Goal: Task Accomplishment & Management: Manage account settings

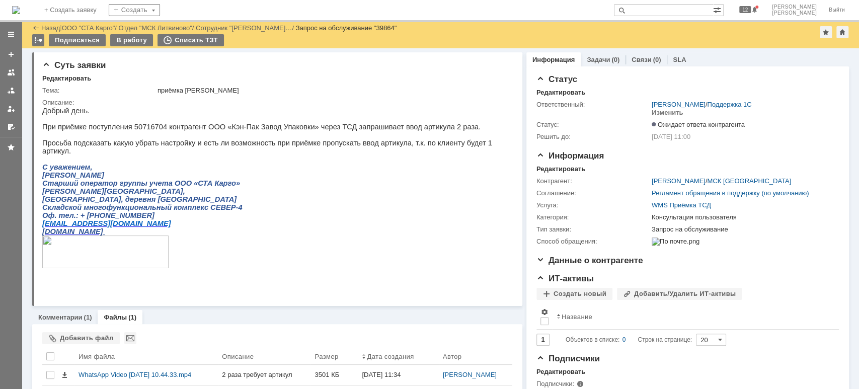
scroll to position [32, 0]
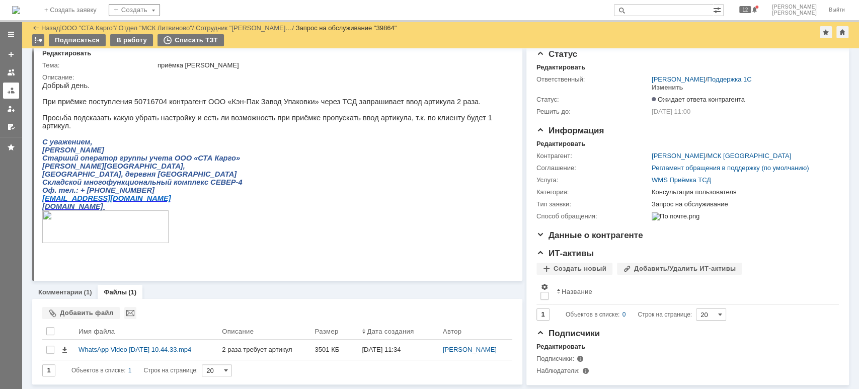
click at [15, 87] on div at bounding box center [11, 91] width 8 height 8
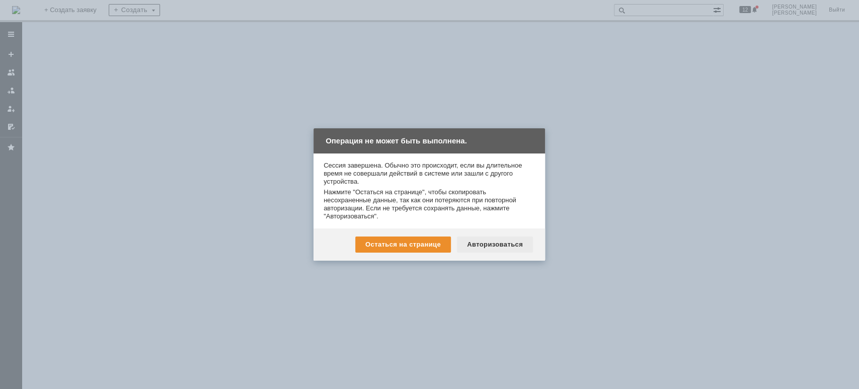
click at [496, 238] on div "Авторизоваться" at bounding box center [495, 244] width 76 height 16
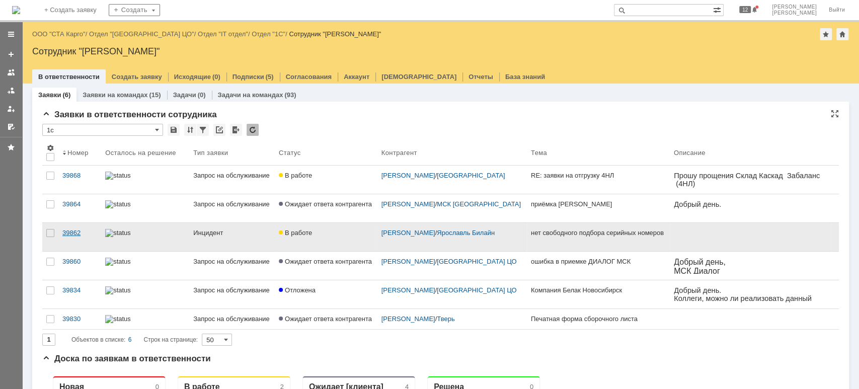
click at [79, 231] on div "39862" at bounding box center [79, 233] width 35 height 8
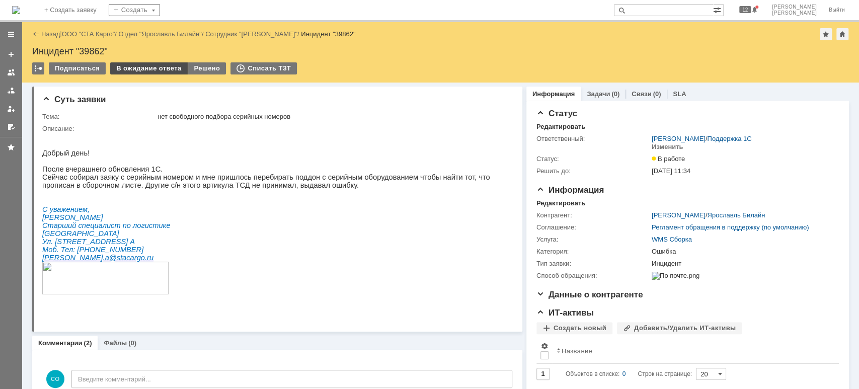
click at [137, 66] on div "В ожидание ответа" at bounding box center [148, 68] width 77 height 12
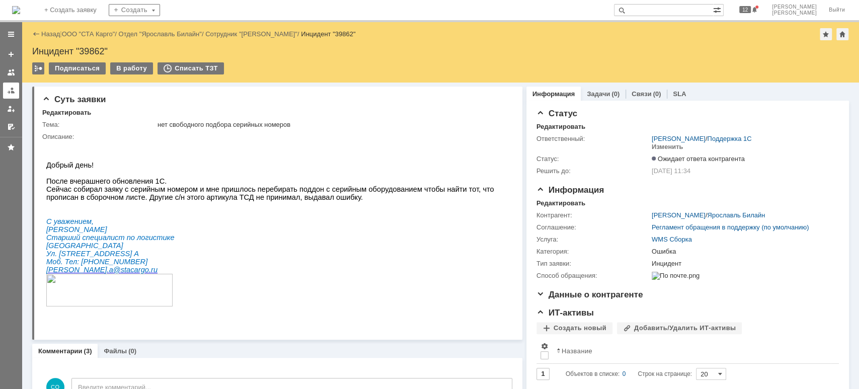
click at [6, 85] on link at bounding box center [11, 90] width 16 height 16
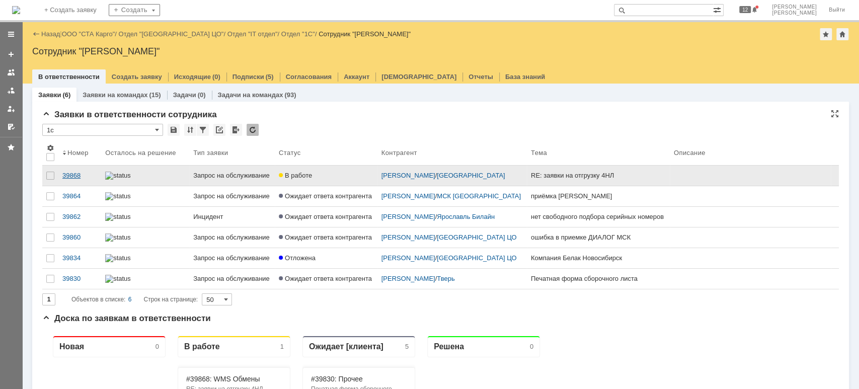
click at [80, 179] on div "39868" at bounding box center [79, 176] width 35 height 8
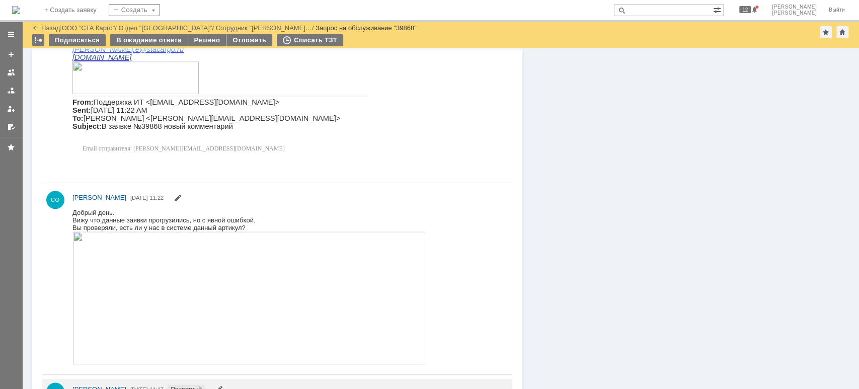
scroll to position [536, 0]
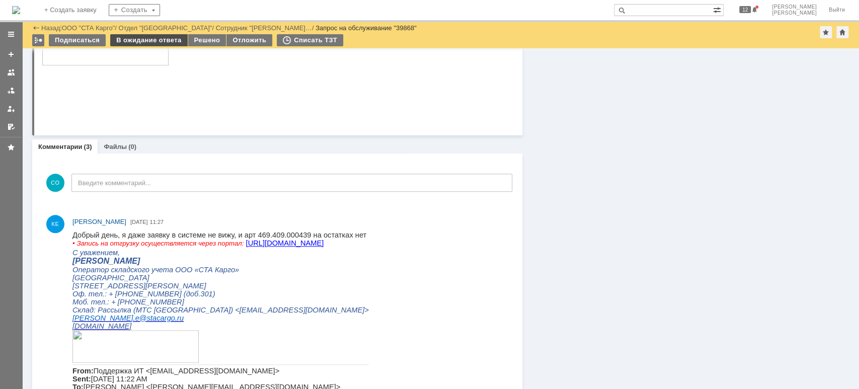
click at [163, 44] on div "В ожидание ответа" at bounding box center [148, 40] width 77 height 12
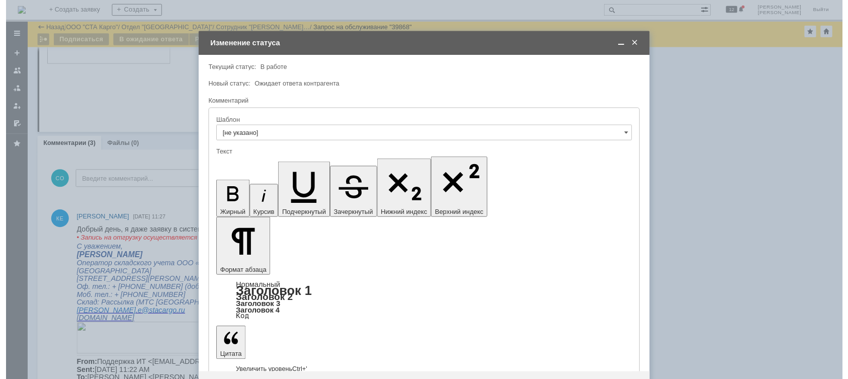
scroll to position [0, 0]
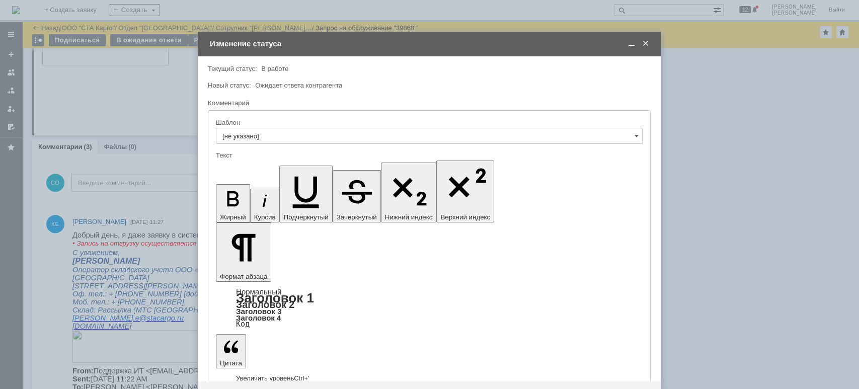
click at [523, 87] on div "Новый статус: Ожидает ответа контрагента" at bounding box center [428, 85] width 441 height 7
click at [767, 187] on div at bounding box center [429, 194] width 859 height 389
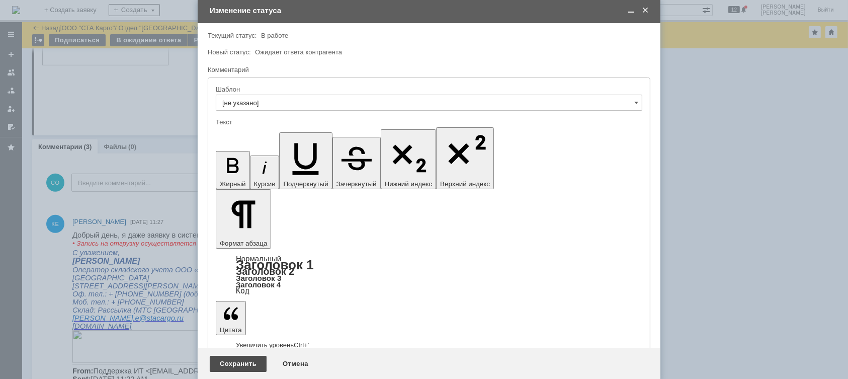
click at [241, 356] on div "Сохранить" at bounding box center [238, 364] width 57 height 16
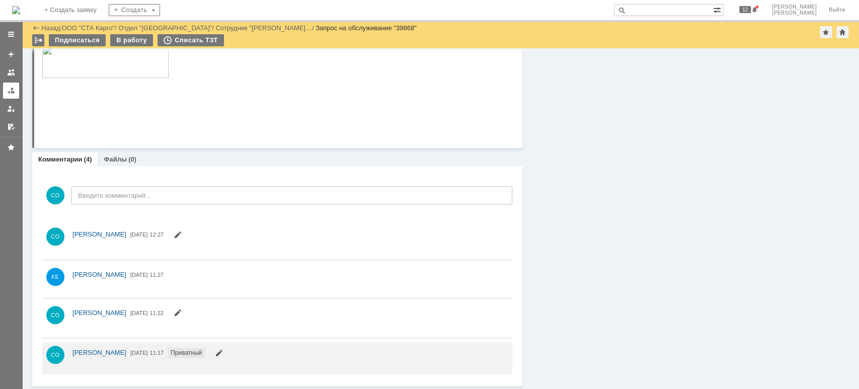
scroll to position [544, 0]
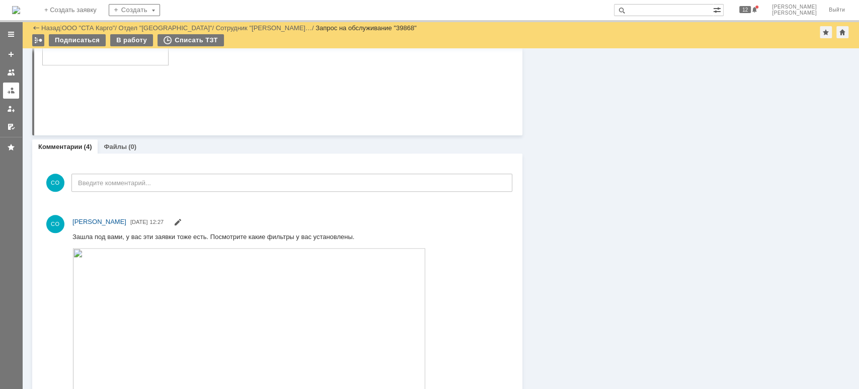
click at [9, 90] on div at bounding box center [11, 91] width 8 height 8
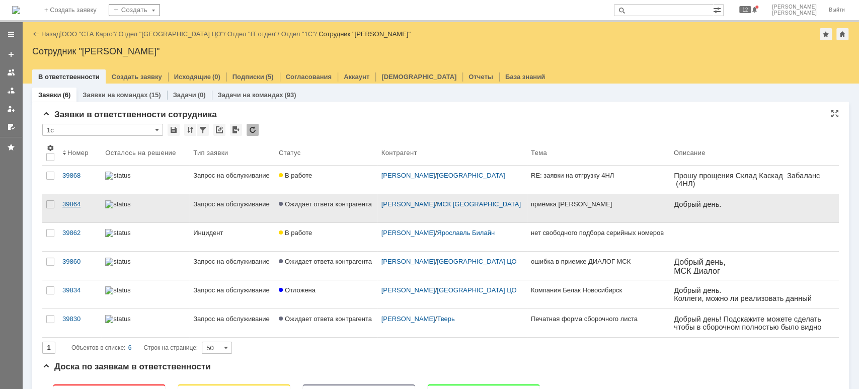
click at [76, 205] on div "39864" at bounding box center [79, 204] width 35 height 8
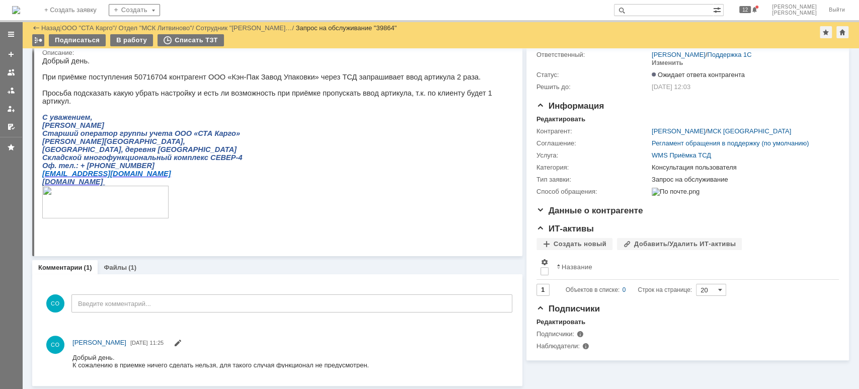
scroll to position [49, 0]
click at [118, 265] on link "Файлы" at bounding box center [115, 268] width 23 height 8
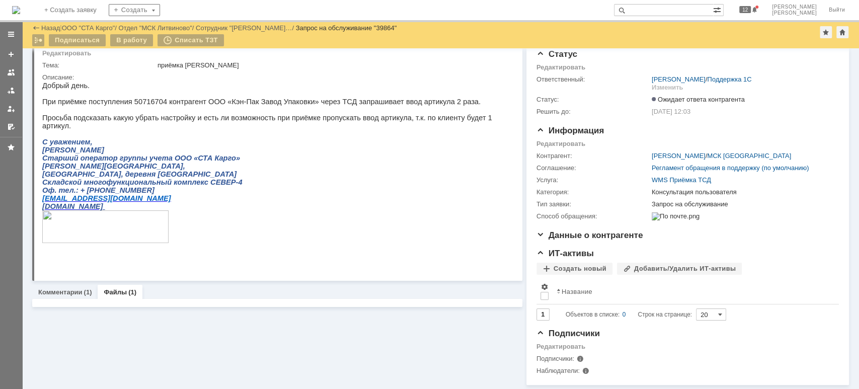
scroll to position [32, 0]
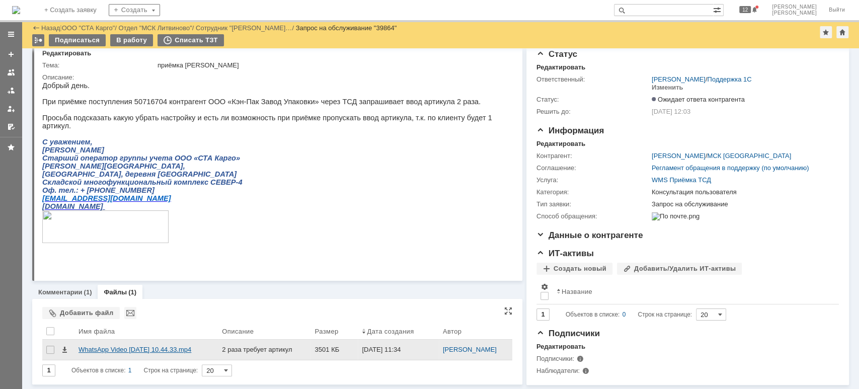
click at [158, 346] on div "WhatsApp Video 2025-10-08 at 10.44.33.mp4" at bounding box center [145, 350] width 135 height 8
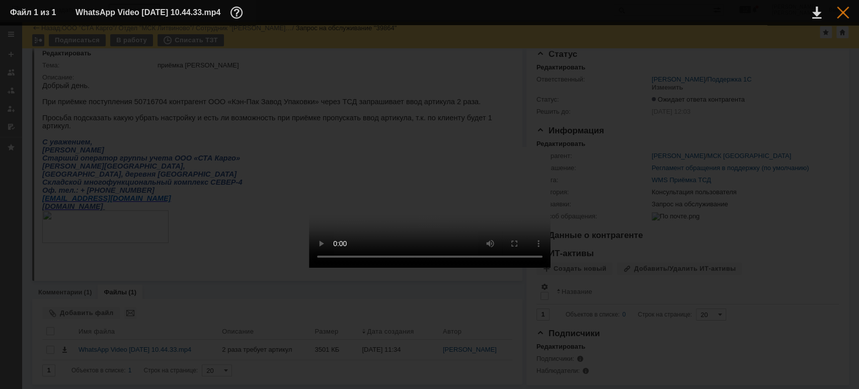
click at [843, 14] on div at bounding box center [842, 13] width 12 height 12
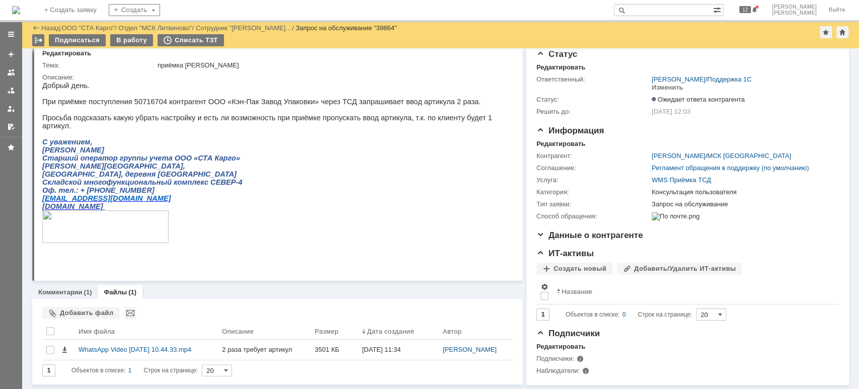
click at [16, 91] on link at bounding box center [11, 90] width 16 height 16
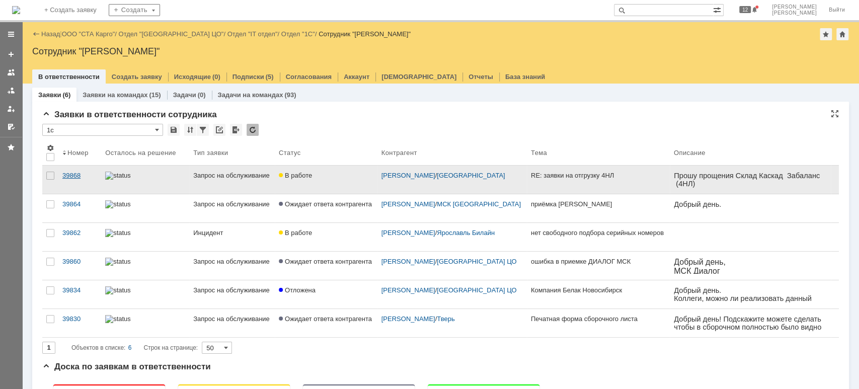
click at [76, 175] on div "39868" at bounding box center [79, 176] width 35 height 8
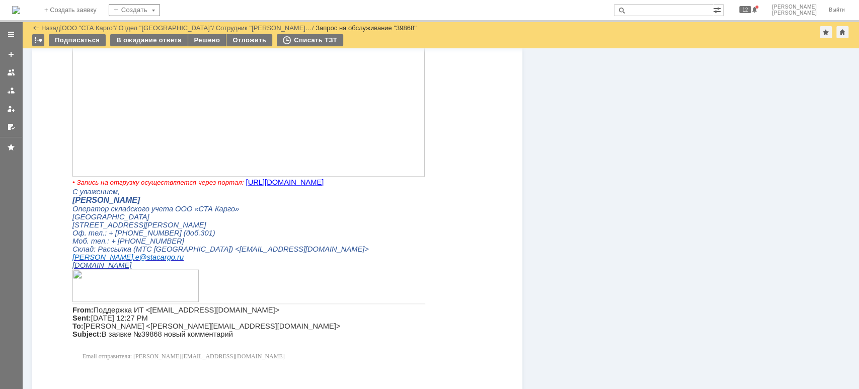
scroll to position [604, 0]
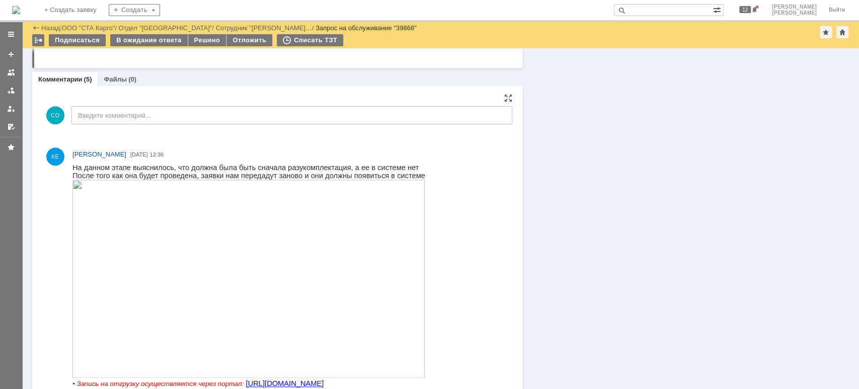
click at [201, 265] on img at bounding box center [248, 279] width 352 height 198
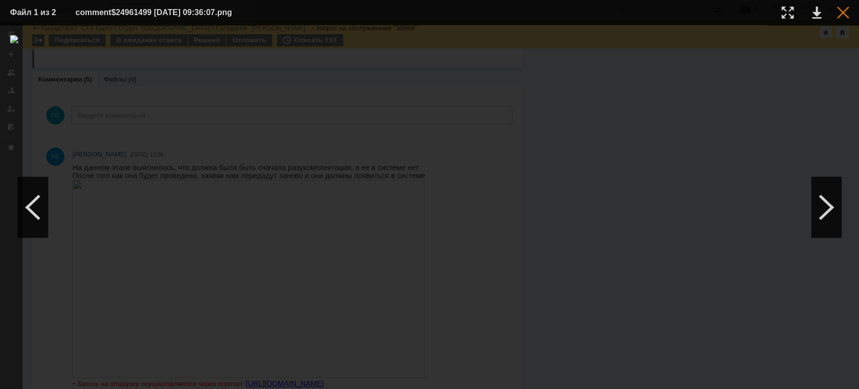
click at [837, 16] on div at bounding box center [842, 13] width 12 height 12
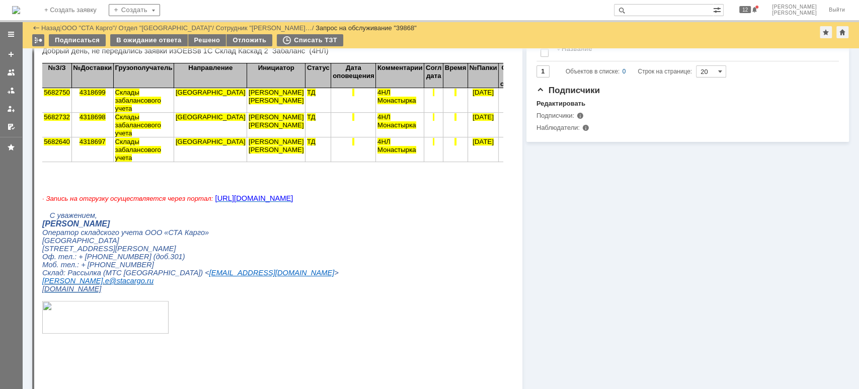
scroll to position [201, 0]
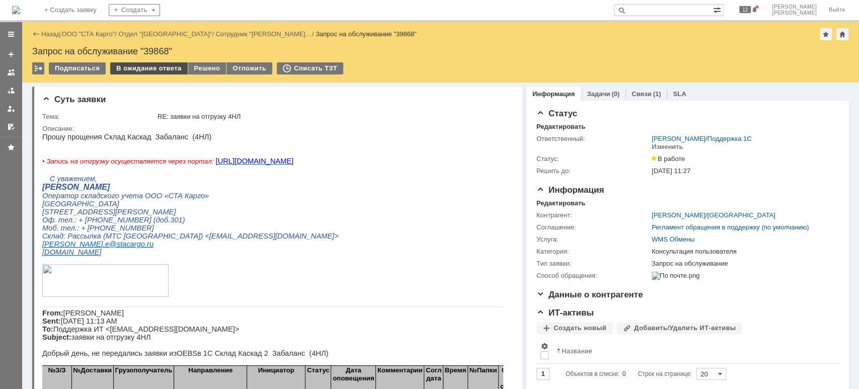
click at [151, 69] on div "В ожидание ответа" at bounding box center [148, 68] width 77 height 12
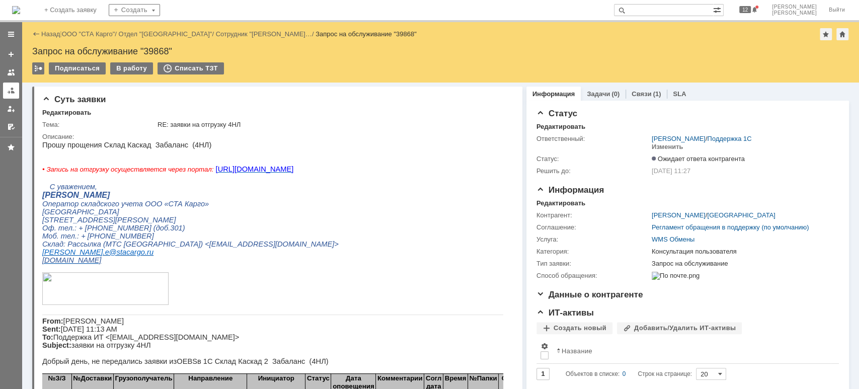
click at [13, 91] on div at bounding box center [11, 91] width 8 height 8
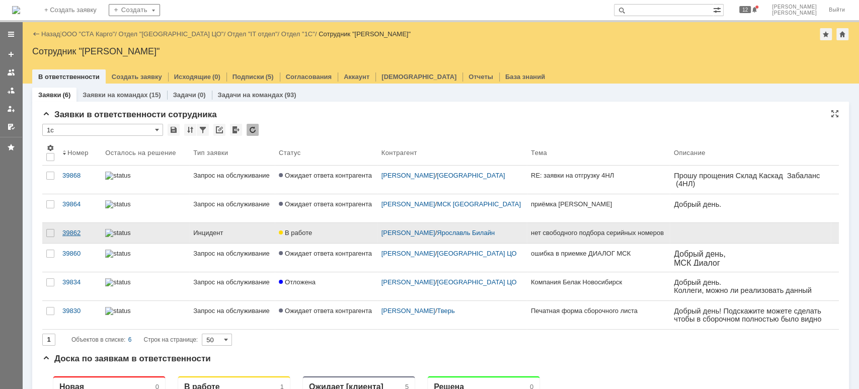
click at [76, 232] on div "39862" at bounding box center [79, 233] width 35 height 8
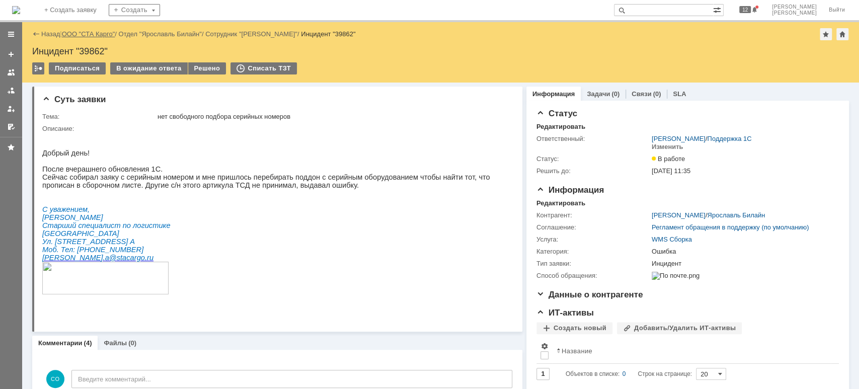
click at [109, 35] on link "ООО "СТА Карго"" at bounding box center [88, 34] width 53 height 8
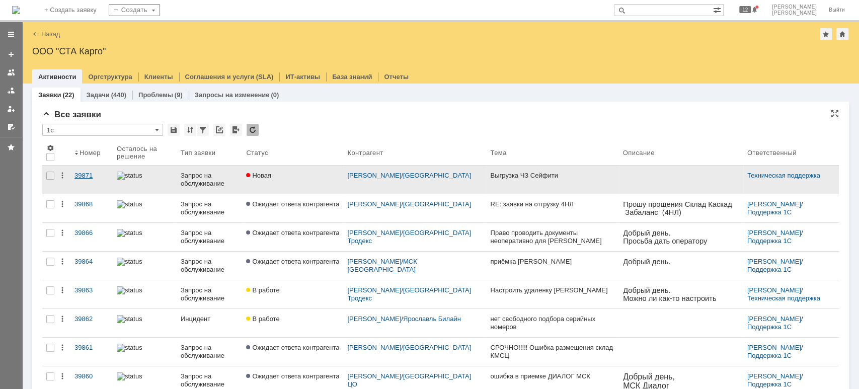
click at [87, 174] on div "39871" at bounding box center [91, 176] width 34 height 8
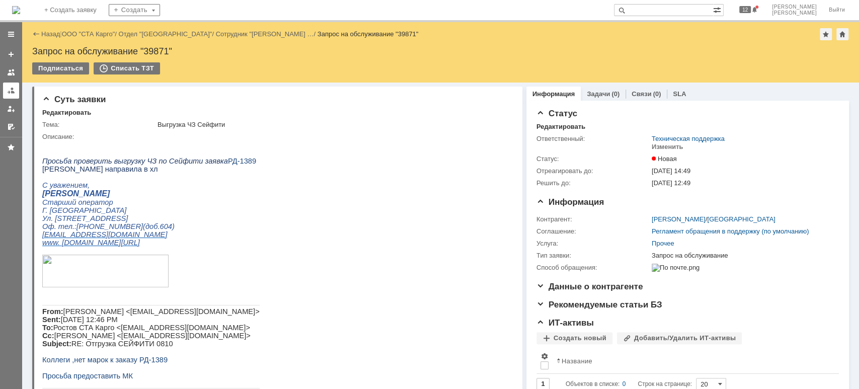
click at [8, 93] on div at bounding box center [11, 91] width 8 height 8
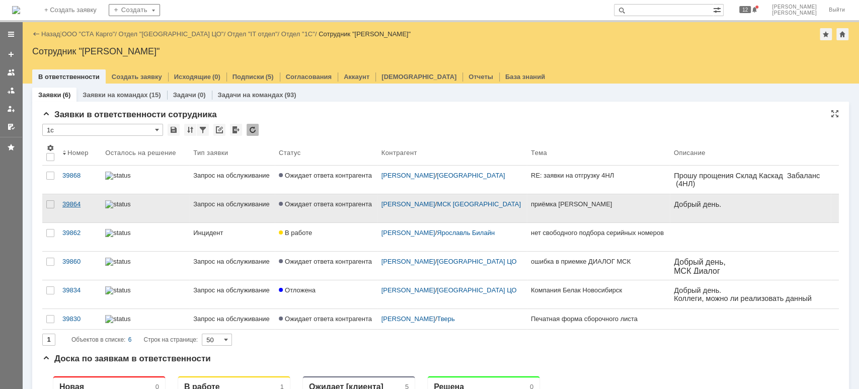
click at [64, 204] on div "39864" at bounding box center [79, 204] width 35 height 8
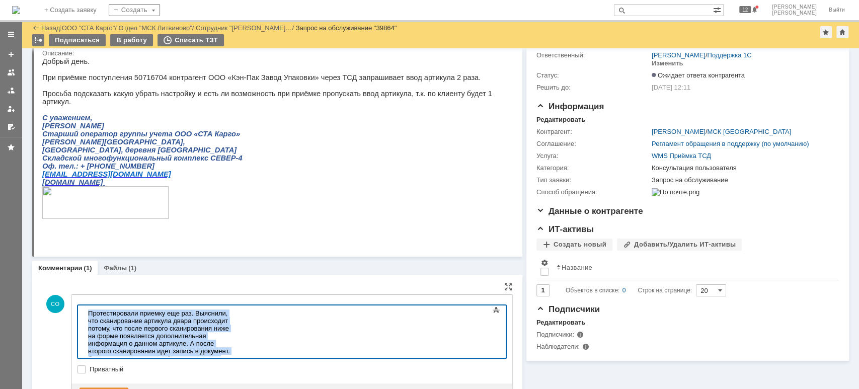
drag, startPoint x: 337, startPoint y: 346, endPoint x: 58, endPoint y: 266, distance: 289.4
click at [84, 305] on html "Протестировали приемку еще раз. Выяснили, что сканирование артикула двара проис…" at bounding box center [159, 362] width 151 height 114
copy body "Протестировали приемку еще раз. Выяснили, что сканирование артикула двара проис…"
click at [231, 355] on div "Это сделано для того, чтобы пользователи видели дополнительную информация по ар…" at bounding box center [159, 385] width 143 height 60
drag, startPoint x: 288, startPoint y: 343, endPoint x: 60, endPoint y: 295, distance: 232.8
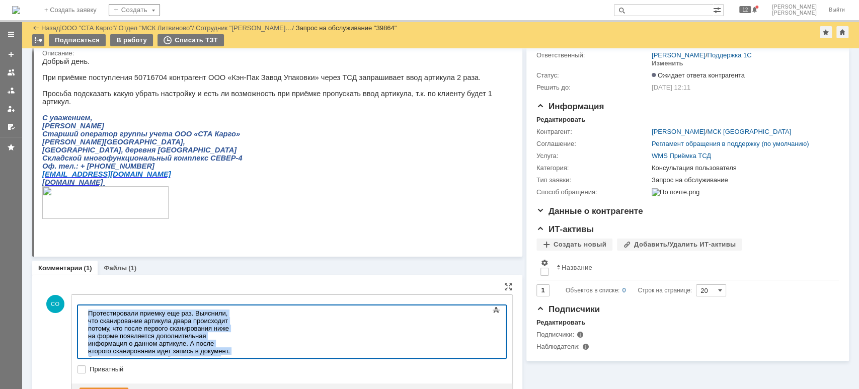
click at [84, 305] on html "Протестировали приемку еще раз. Выяснили, что сканирование артикула двара проис…" at bounding box center [159, 362] width 151 height 114
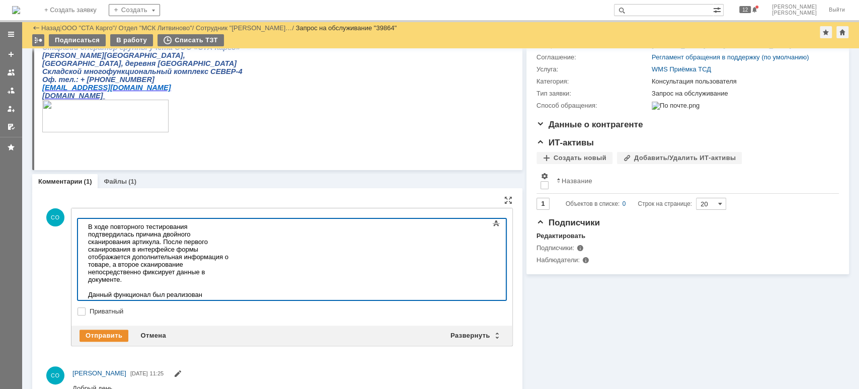
scroll to position [6569, 1]
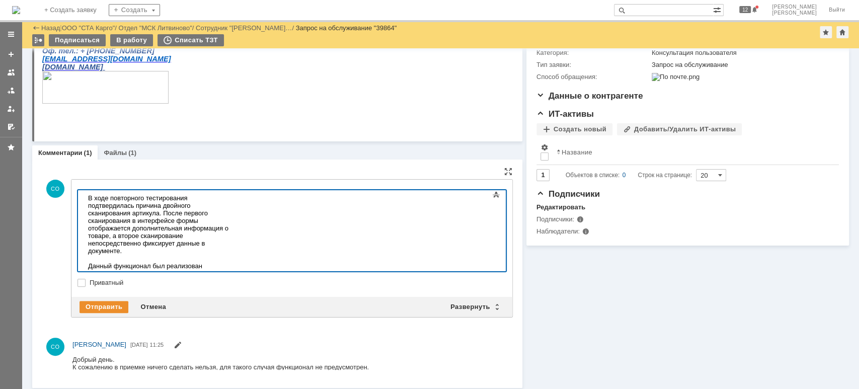
click at [231, 322] on div "В качестве решения мы предлагаем реализовать настройку, позволяющую пропускать …" at bounding box center [159, 344] width 143 height 45
drag, startPoint x: 128, startPoint y: 259, endPoint x: 213, endPoint y: 459, distance: 218.0
click at [128, 322] on div "В качестве решения мы предлагаем реализовать настройку, позволяющую пропускать …" at bounding box center [159, 344] width 143 height 45
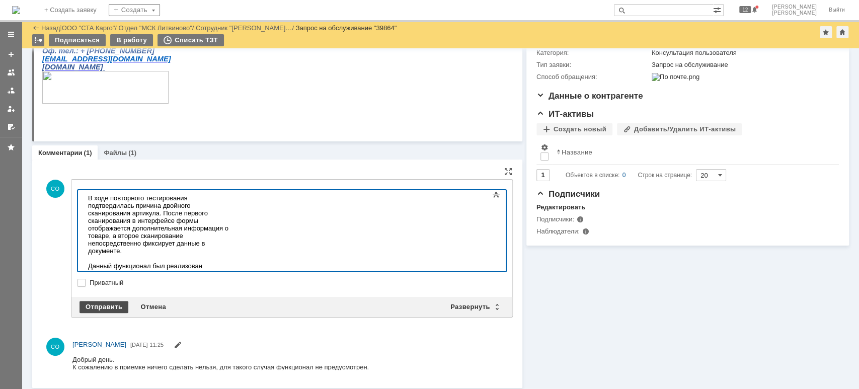
click at [108, 302] on div "Отправить" at bounding box center [103, 307] width 49 height 12
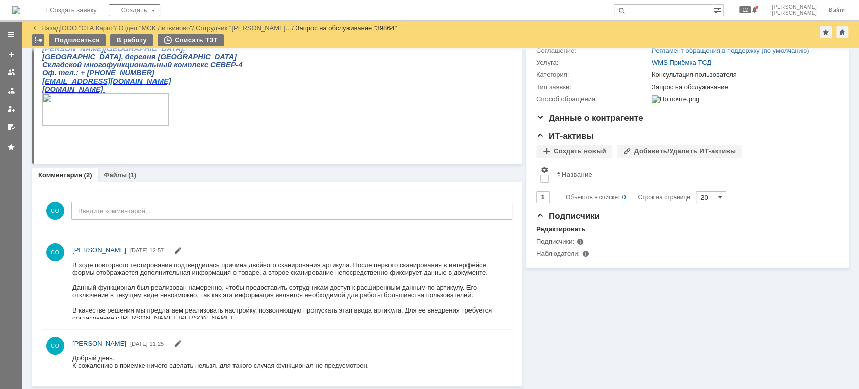
scroll to position [0, 0]
click at [11, 91] on div at bounding box center [11, 91] width 8 height 8
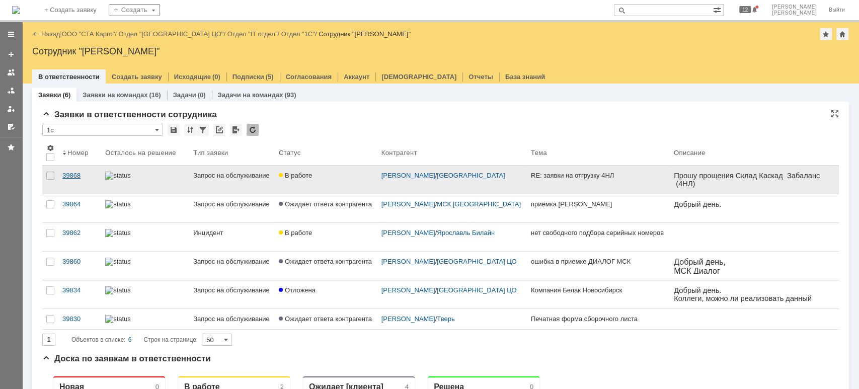
click at [82, 174] on div "39868" at bounding box center [79, 176] width 35 height 8
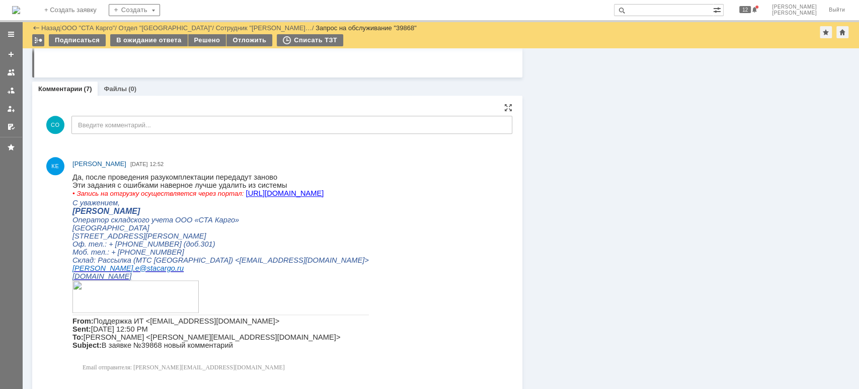
scroll to position [531, 0]
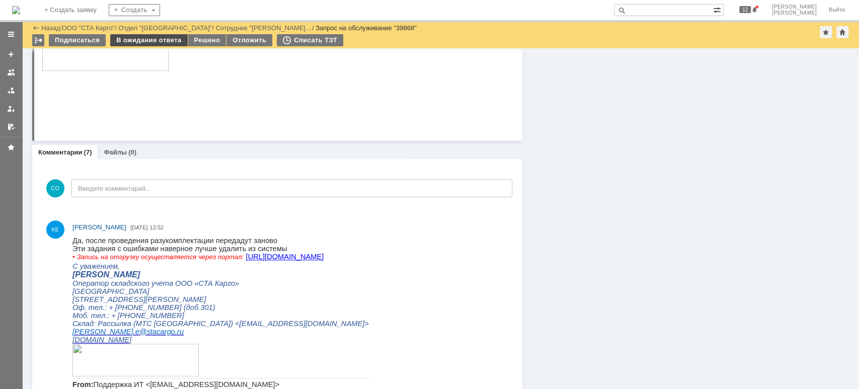
click at [165, 41] on div "В ожидание ответа" at bounding box center [148, 40] width 77 height 12
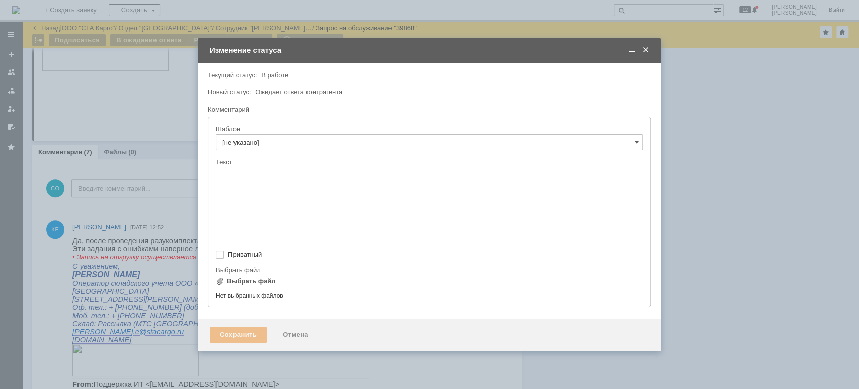
scroll to position [0, 0]
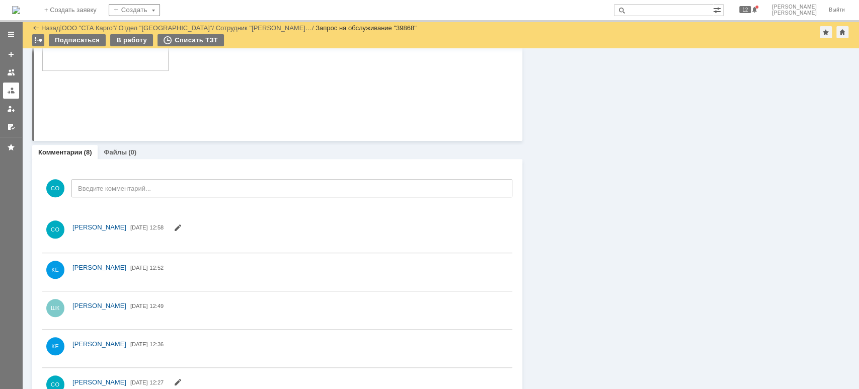
click at [4, 91] on link at bounding box center [11, 90] width 16 height 16
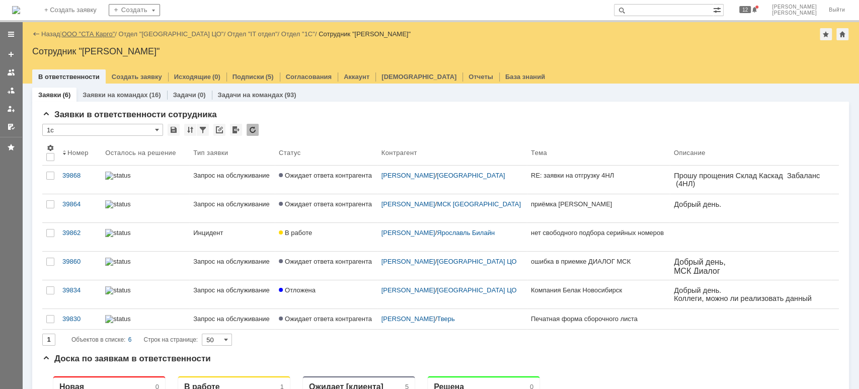
click at [80, 31] on link "ООО "СТА Карго"" at bounding box center [88, 34] width 53 height 8
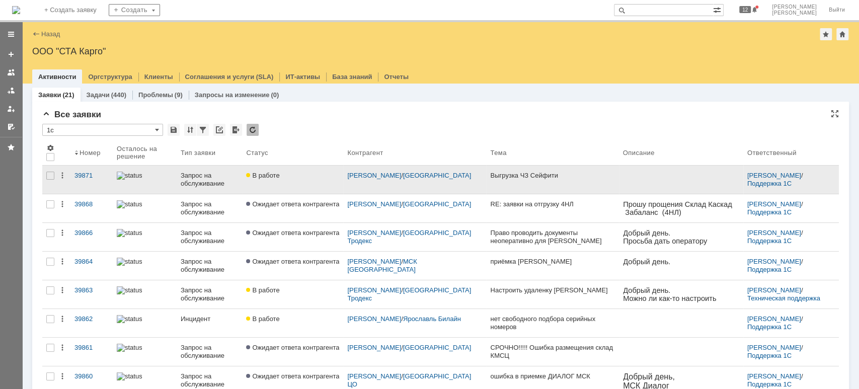
click at [221, 172] on div "Запрос на обслуживание" at bounding box center [209, 180] width 57 height 16
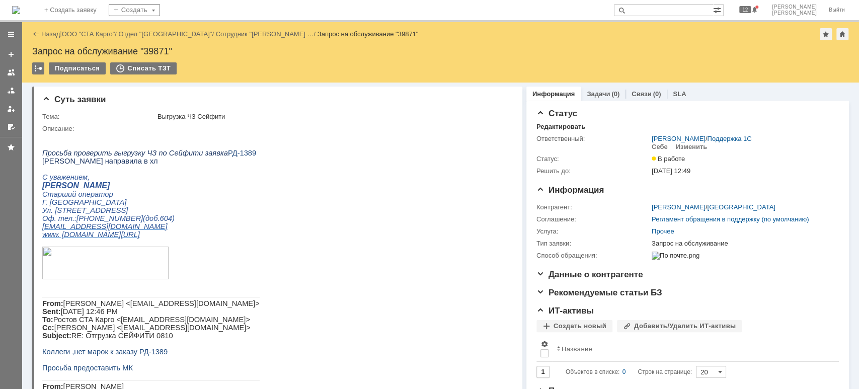
click at [103, 35] on link "ООО "СТА Карго"" at bounding box center [88, 34] width 53 height 8
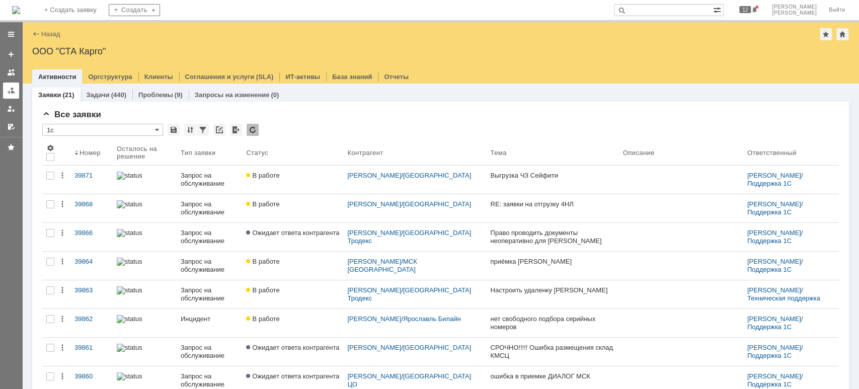
click at [14, 91] on div at bounding box center [11, 91] width 8 height 8
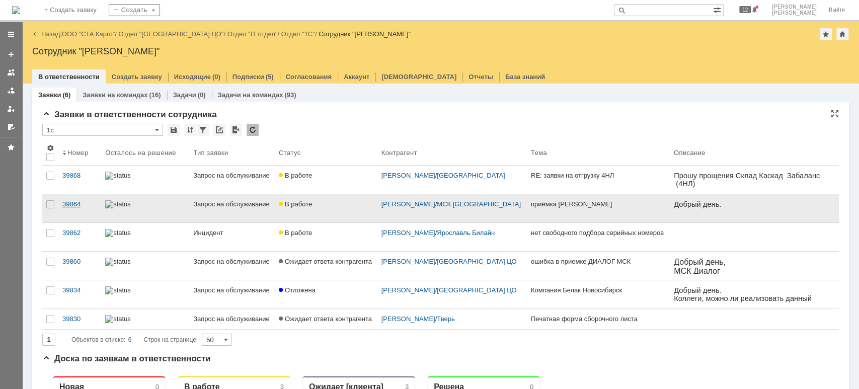
click at [77, 201] on div "39864" at bounding box center [79, 204] width 35 height 8
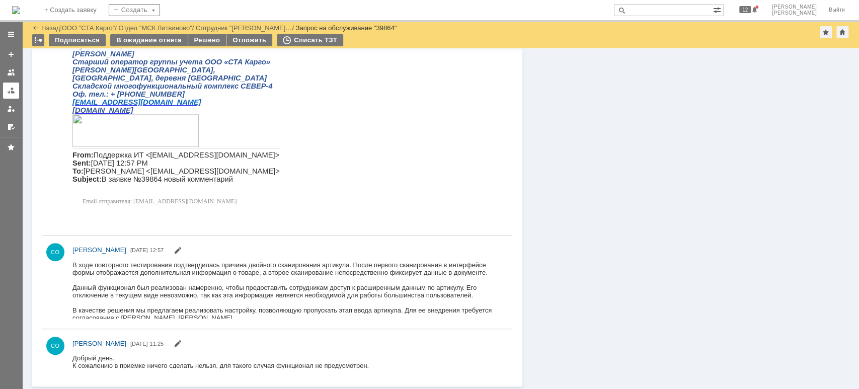
click at [12, 90] on div at bounding box center [11, 91] width 8 height 8
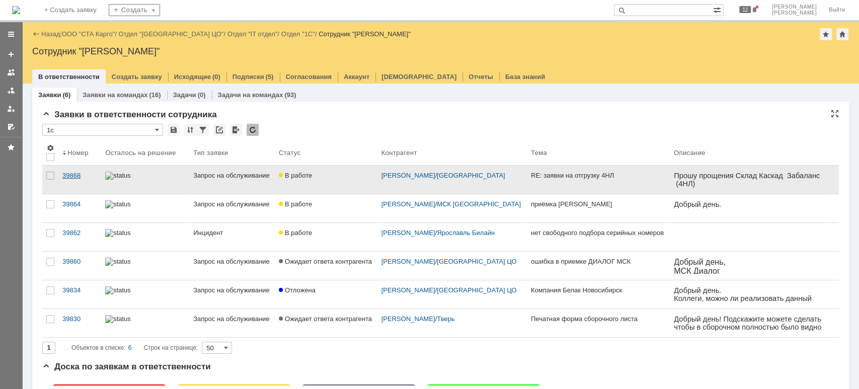
click at [76, 173] on div "39868" at bounding box center [79, 176] width 35 height 8
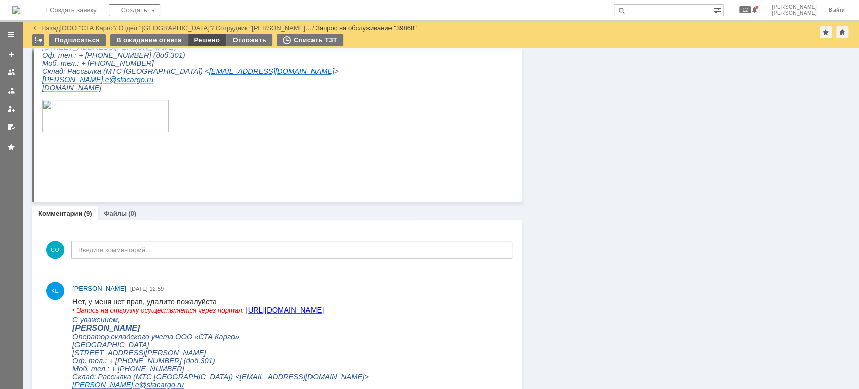
click at [198, 37] on div "Решено" at bounding box center [207, 40] width 38 height 12
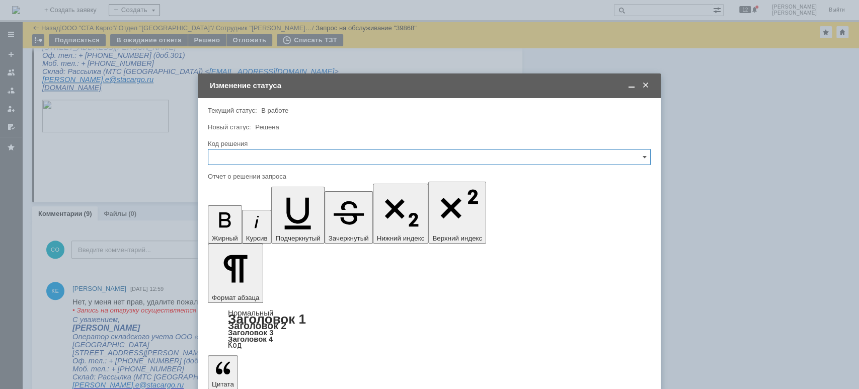
click at [258, 155] on input "text" at bounding box center [429, 157] width 443 height 16
click at [240, 290] on span "Решено" at bounding box center [429, 292] width 430 height 8
type input "Решено"
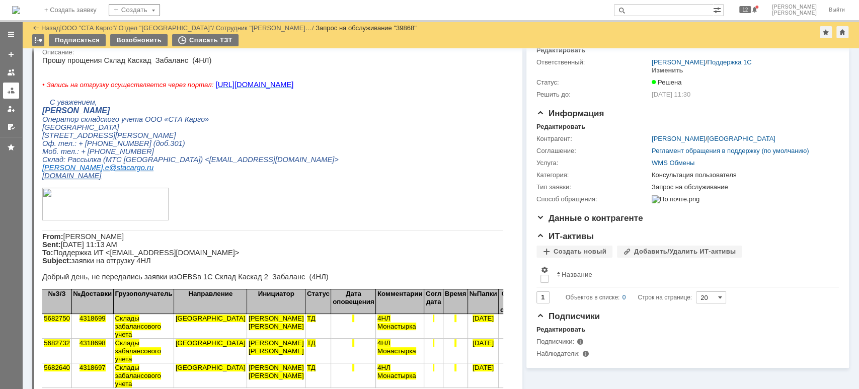
scroll to position [252, 0]
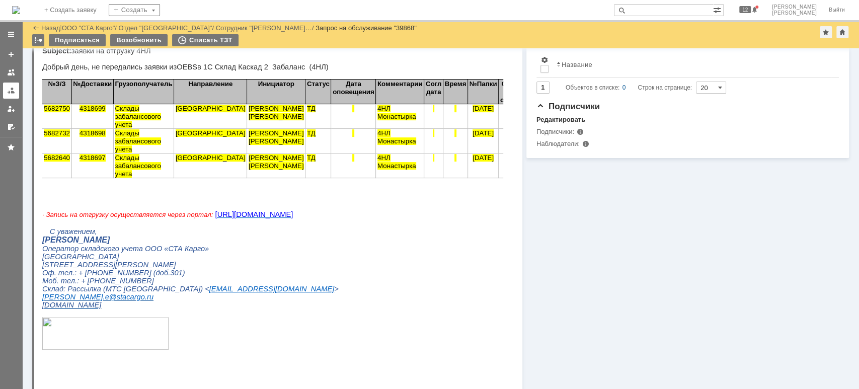
click at [12, 89] on div at bounding box center [11, 91] width 8 height 8
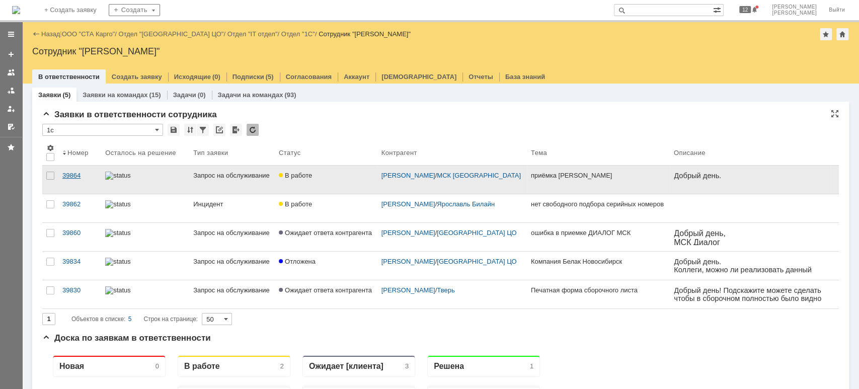
click at [73, 177] on div "39864" at bounding box center [79, 176] width 35 height 8
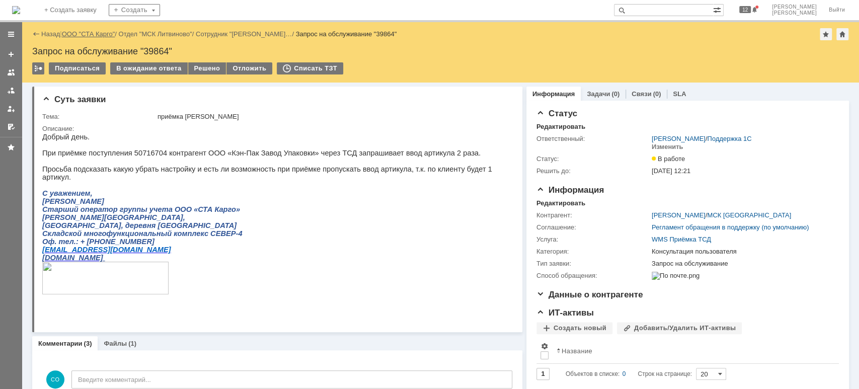
click at [100, 30] on link "ООО "СТА Карго"" at bounding box center [88, 34] width 53 height 8
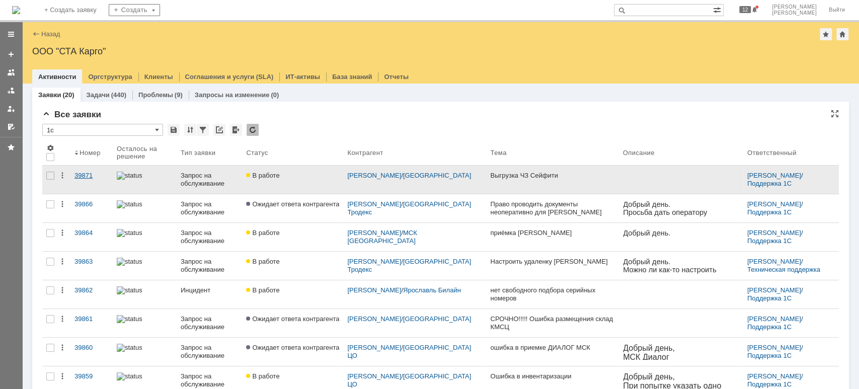
click at [85, 172] on div "39871" at bounding box center [91, 176] width 34 height 8
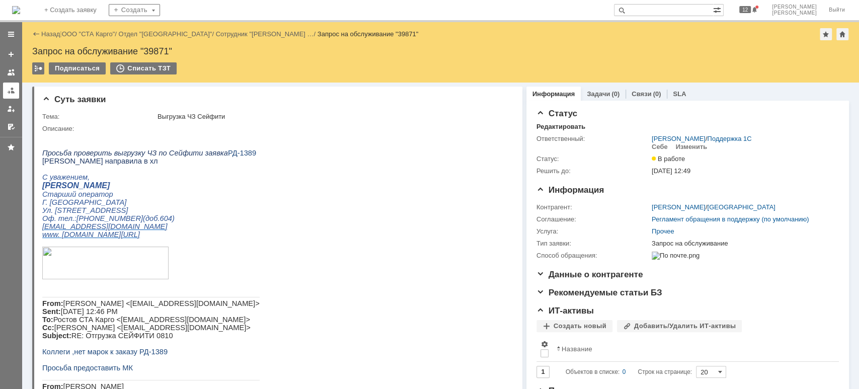
click at [9, 88] on div at bounding box center [11, 91] width 8 height 8
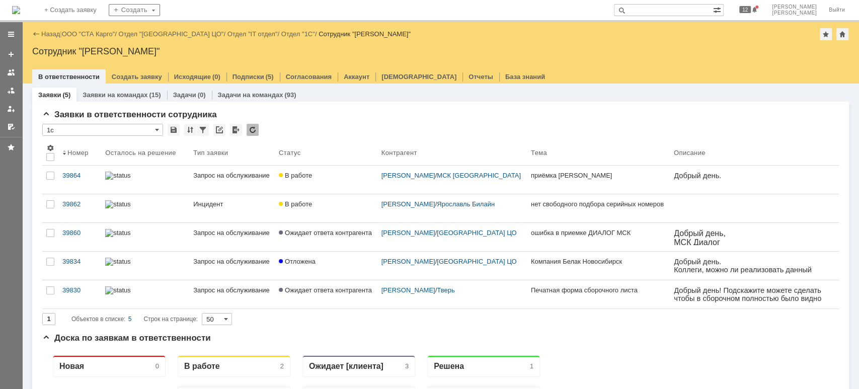
click at [99, 29] on div "Назад | ООО "СТА Карго" / Отдел "Санкт-Петербург ЦО" / Отдел "IT отдел" / Отдел…" at bounding box center [440, 34] width 816 height 12
click at [105, 34] on link "ООО "СТА Карго"" at bounding box center [88, 34] width 53 height 8
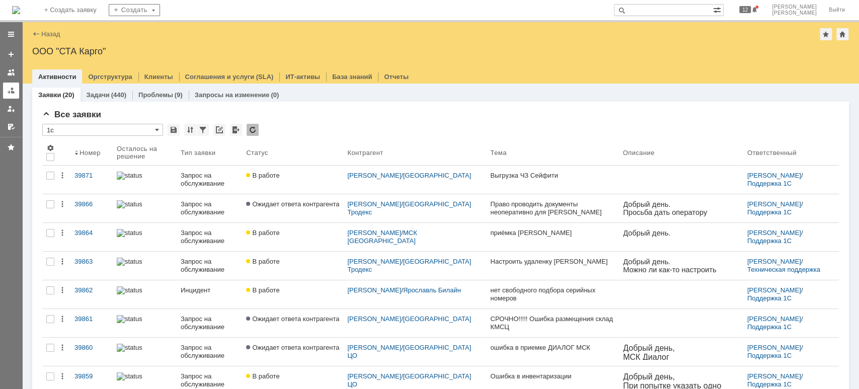
click at [14, 92] on div at bounding box center [11, 91] width 8 height 8
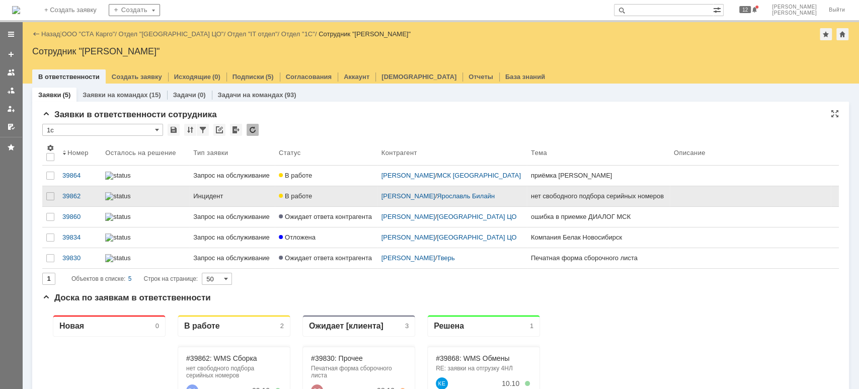
click at [146, 200] on div at bounding box center [145, 196] width 80 height 8
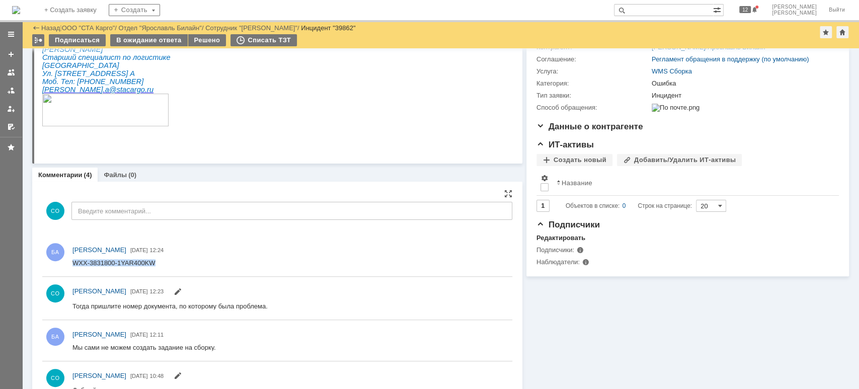
drag, startPoint x: 155, startPoint y: 265, endPoint x: 69, endPoint y: 261, distance: 86.6
click at [72, 261] on html "WXX-3831800-1YAR400KW" at bounding box center [286, 263] width 429 height 9
copy div "WXX-3831800-1YAR400KW"
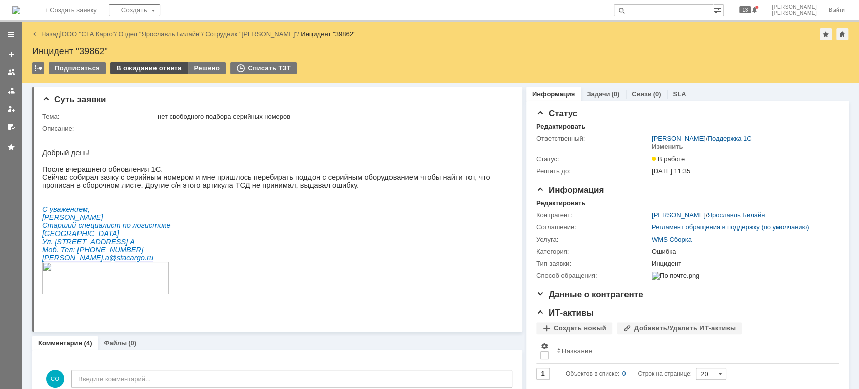
click at [129, 68] on div "В ожидание ответа" at bounding box center [148, 68] width 77 height 12
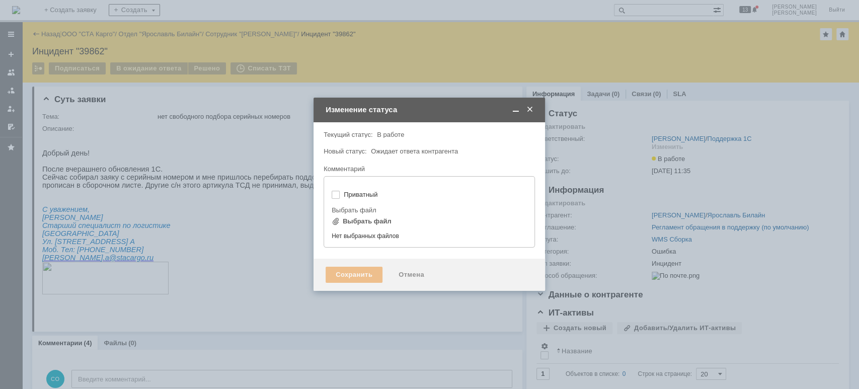
type input "[не указано]"
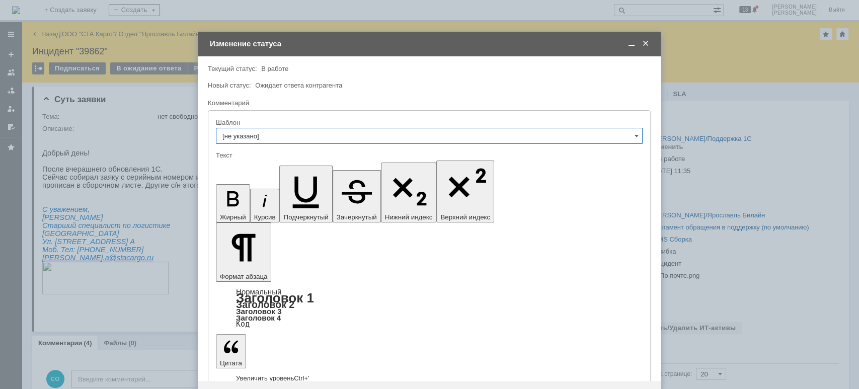
drag, startPoint x: 647, startPoint y: 42, endPoint x: 643, endPoint y: 47, distance: 6.1
click at [647, 43] on span at bounding box center [645, 43] width 10 height 9
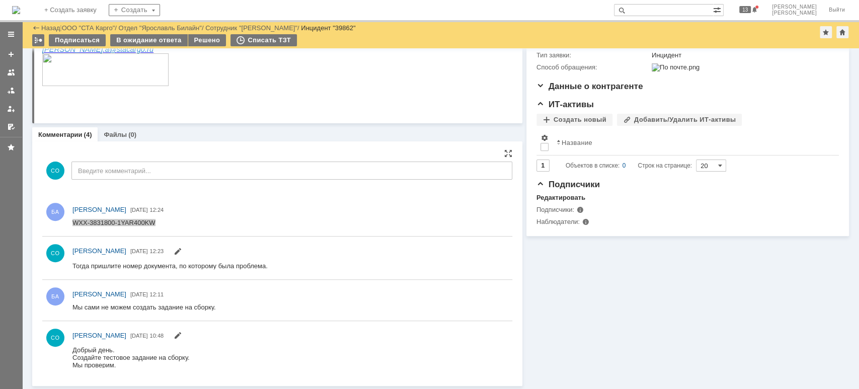
scroll to position [174, 0]
click at [141, 222] on div "WXX-3831800-1YAR400KW" at bounding box center [113, 223] width 83 height 8
click at [153, 222] on div "WXX-3831800-1YAR400KW" at bounding box center [113, 223] width 83 height 8
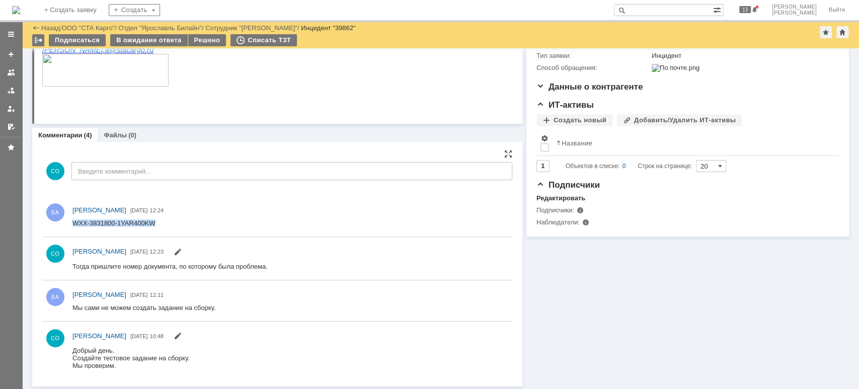
drag, startPoint x: 156, startPoint y: 223, endPoint x: 81, endPoint y: 216, distance: 75.3
click at [81, 219] on html "WXX-3831800-1YAR400KW" at bounding box center [286, 223] width 429 height 9
copy div "WXX-3831800-1YAR400KW"
click at [159, 40] on div "В ожидание ответа" at bounding box center [148, 40] width 77 height 12
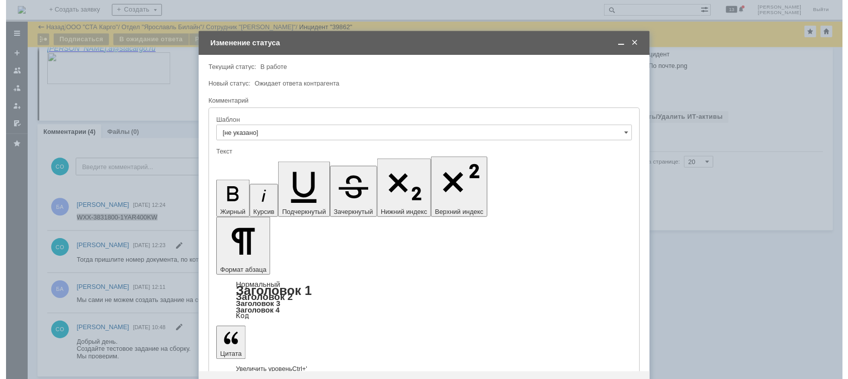
scroll to position [0, 0]
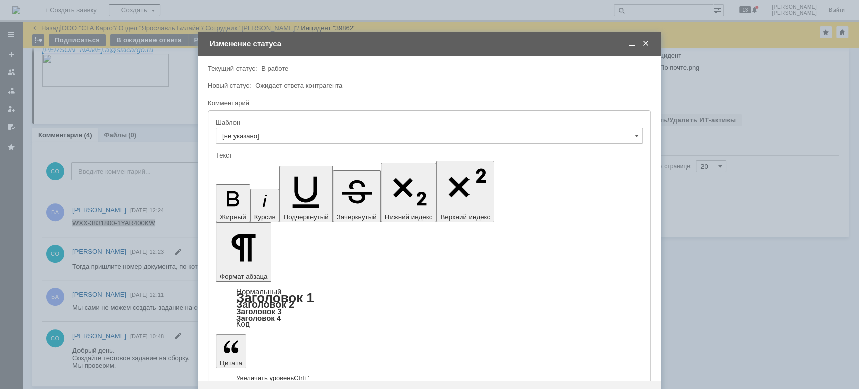
drag, startPoint x: 250, startPoint y: 2785, endPoint x: 379, endPoint y: 2793, distance: 129.0
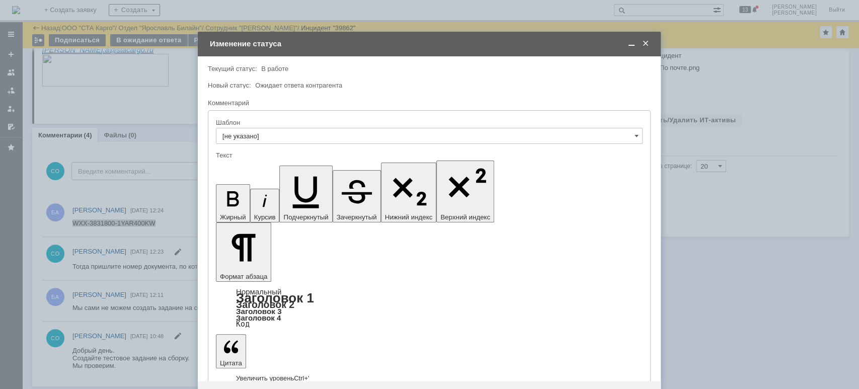
drag, startPoint x: 548, startPoint y: 2816, endPoint x: 553, endPoint y: 2839, distance: 23.7
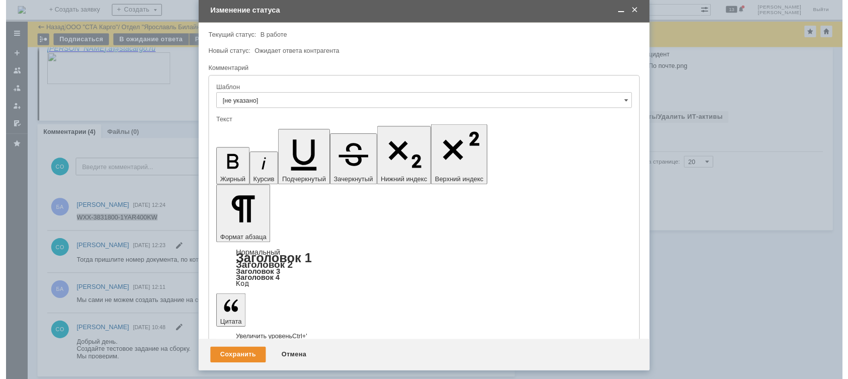
scroll to position [184, 0]
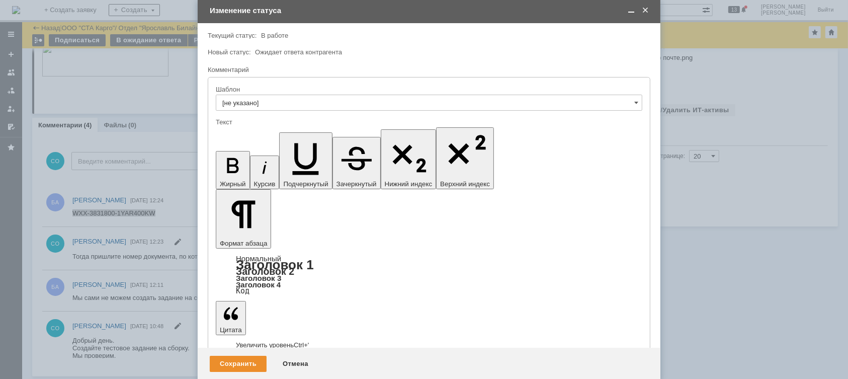
drag, startPoint x: 276, startPoint y: 2789, endPoint x: 218, endPoint y: 2744, distance: 73.8
copy body "У вас в значениях свойств номенклатуры стоит "Полный серийный учет", поэтому в …"
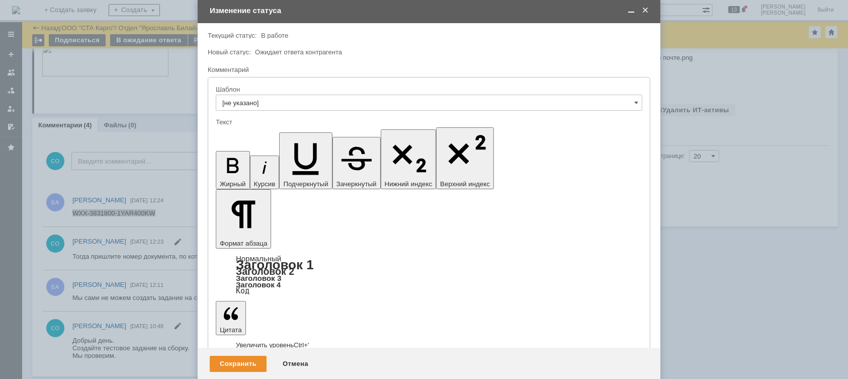
drag, startPoint x: 286, startPoint y: 2790, endPoint x: 216, endPoint y: 2749, distance: 80.7
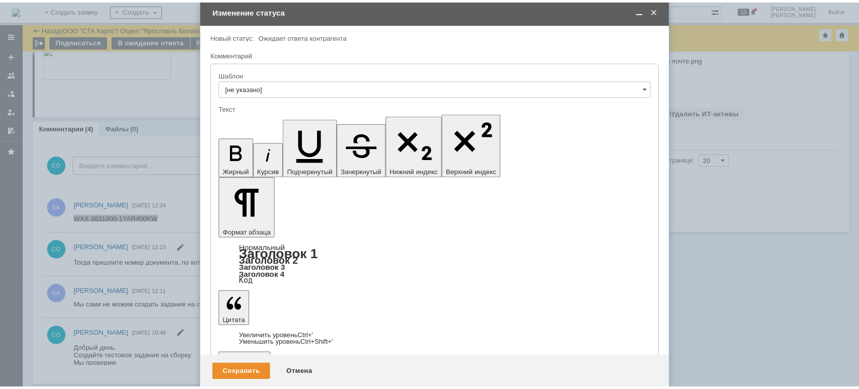
scroll to position [21, 0]
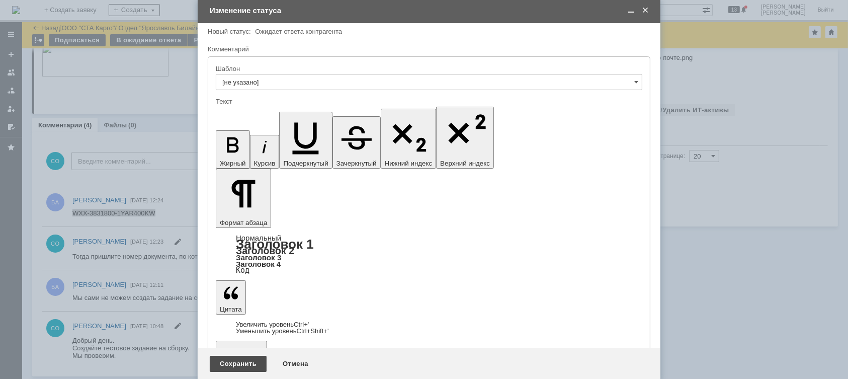
click at [249, 364] on div "Сохранить" at bounding box center [238, 364] width 57 height 16
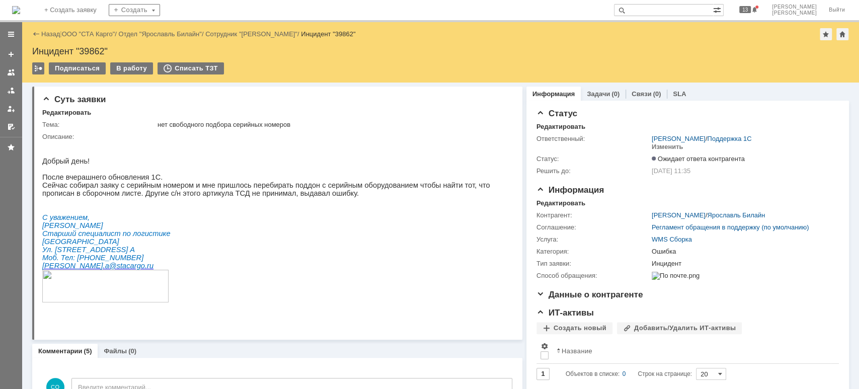
scroll to position [0, 0]
click at [9, 89] on div at bounding box center [11, 91] width 8 height 8
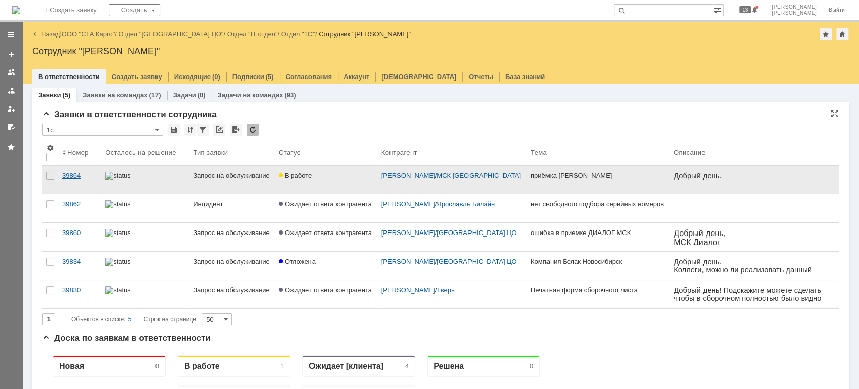
click at [85, 176] on div "39864" at bounding box center [79, 176] width 35 height 8
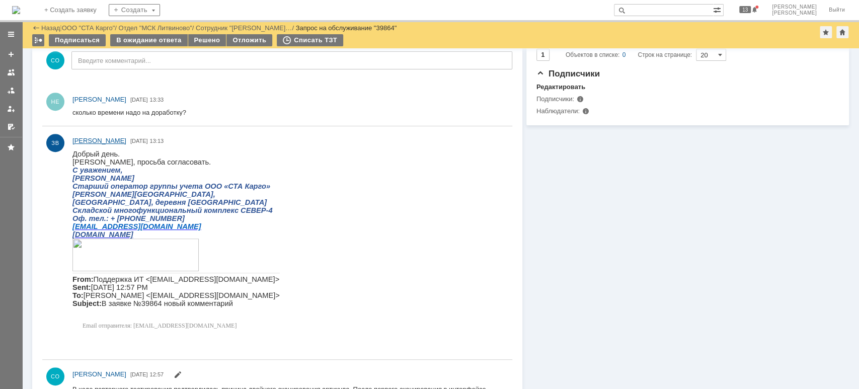
scroll to position [268, 0]
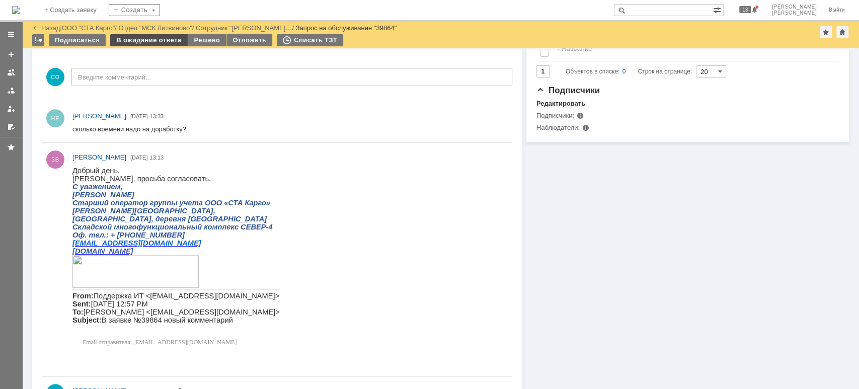
click at [135, 41] on div "В ожидание ответа" at bounding box center [148, 40] width 77 height 12
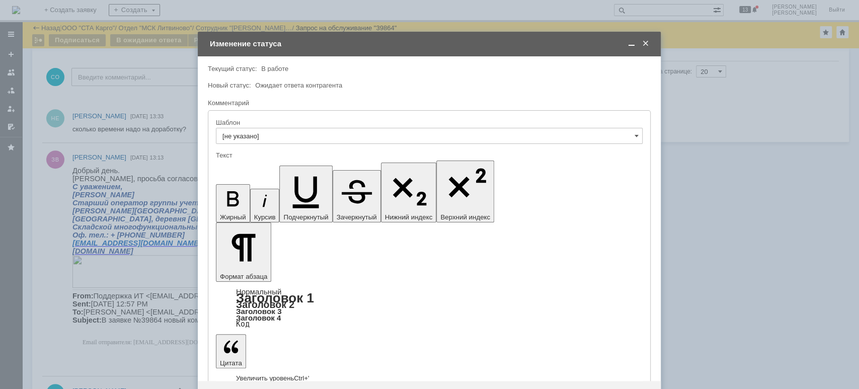
scroll to position [0, 0]
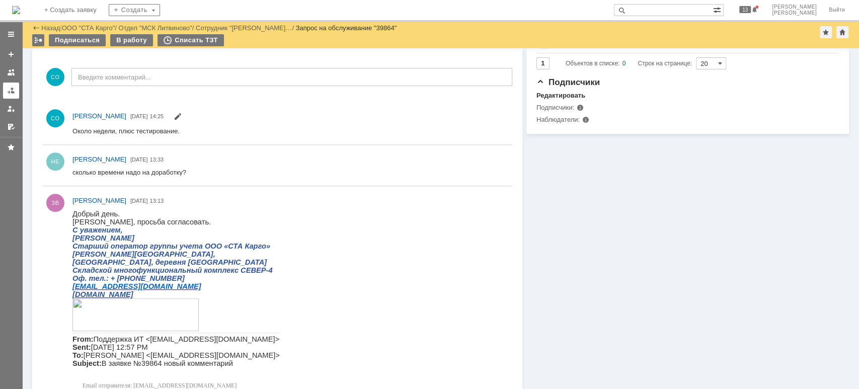
click at [12, 87] on div at bounding box center [11, 91] width 8 height 8
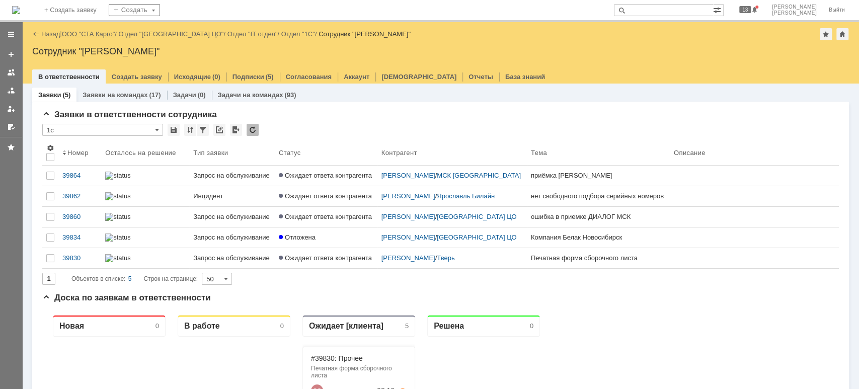
click at [101, 34] on link "ООО "СТА Карго"" at bounding box center [88, 34] width 53 height 8
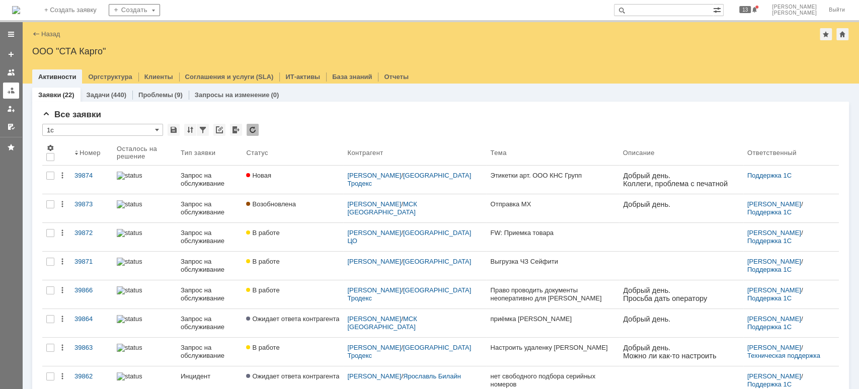
click at [12, 87] on div at bounding box center [11, 91] width 8 height 8
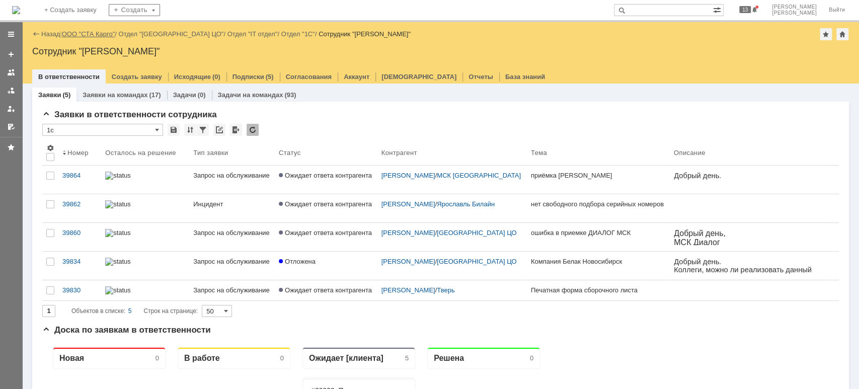
click at [91, 35] on link "ООО "СТА Карго"" at bounding box center [88, 34] width 53 height 8
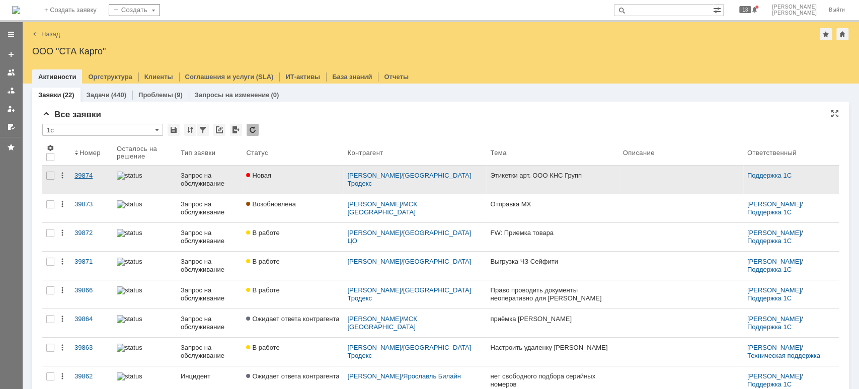
click at [77, 172] on div "39874" at bounding box center [91, 176] width 34 height 8
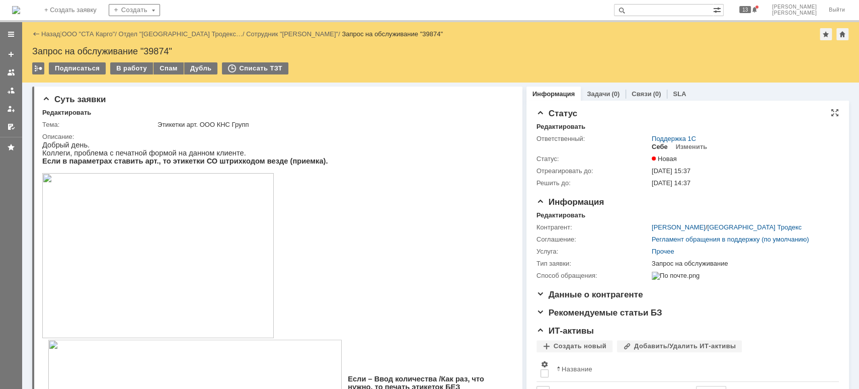
click at [653, 145] on div "Себе" at bounding box center [659, 147] width 16 height 8
click at [136, 65] on div "В работу" at bounding box center [131, 68] width 43 height 12
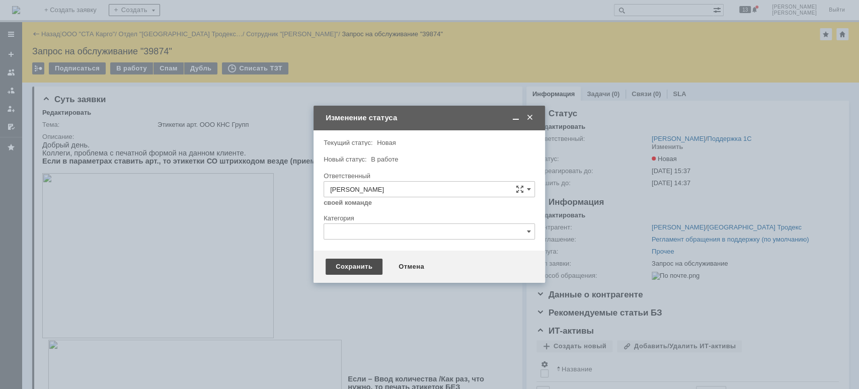
click at [353, 266] on div "Сохранить" at bounding box center [353, 267] width 57 height 16
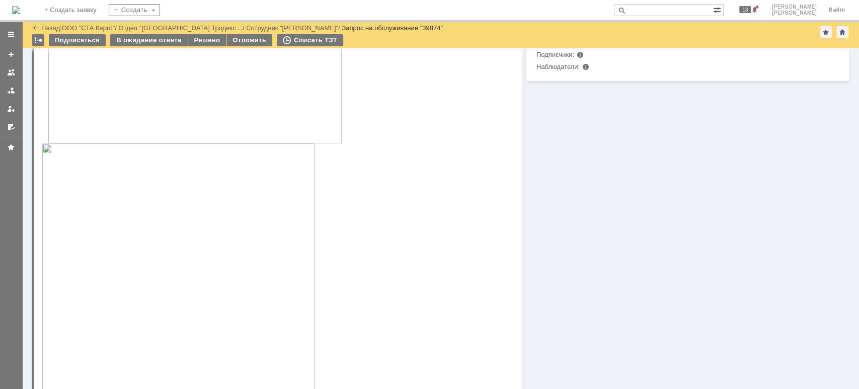
scroll to position [536, 0]
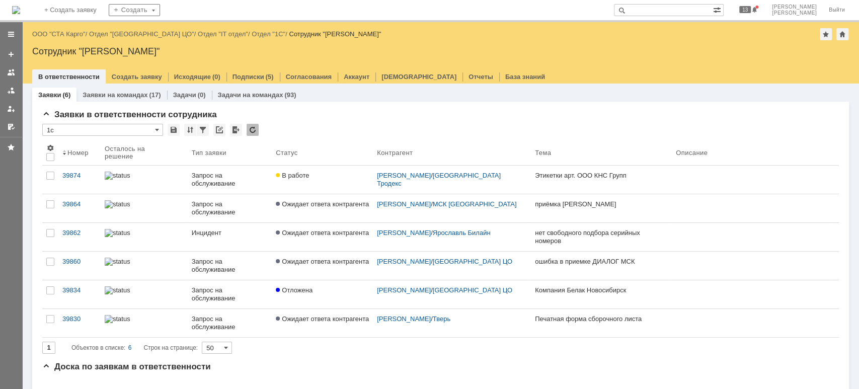
click at [678, 10] on input "text" at bounding box center [663, 10] width 99 height 12
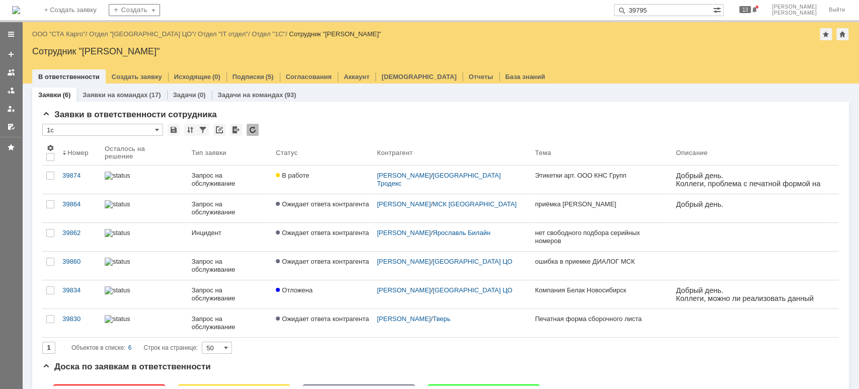
type input "39795"
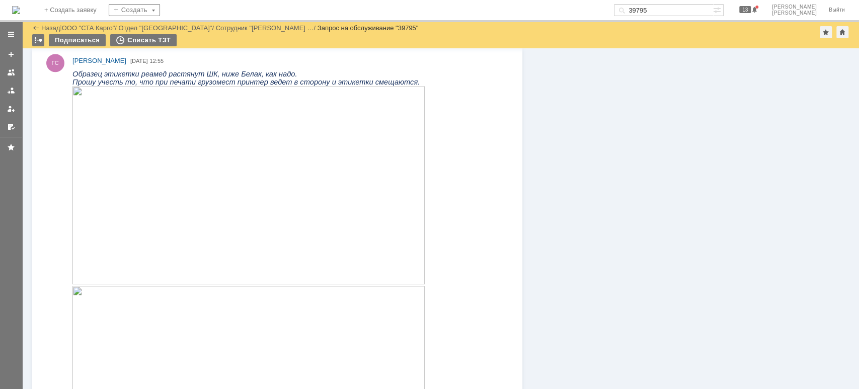
scroll to position [686, 0]
click at [85, 30] on link "ООО "СТА Карго"" at bounding box center [88, 28] width 53 height 8
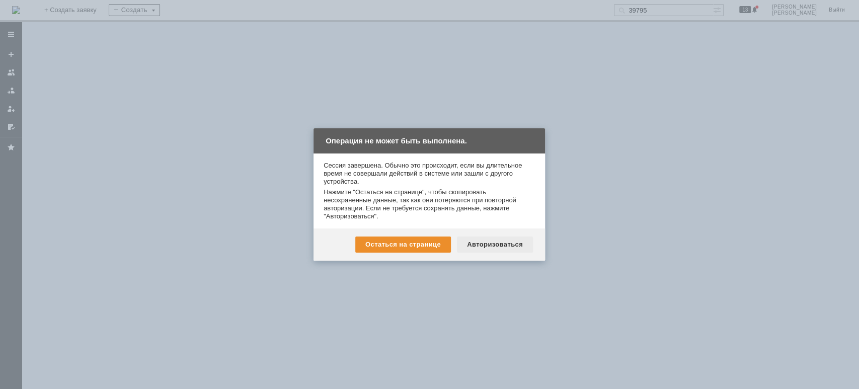
click at [522, 241] on div "Авторизоваться" at bounding box center [495, 244] width 76 height 16
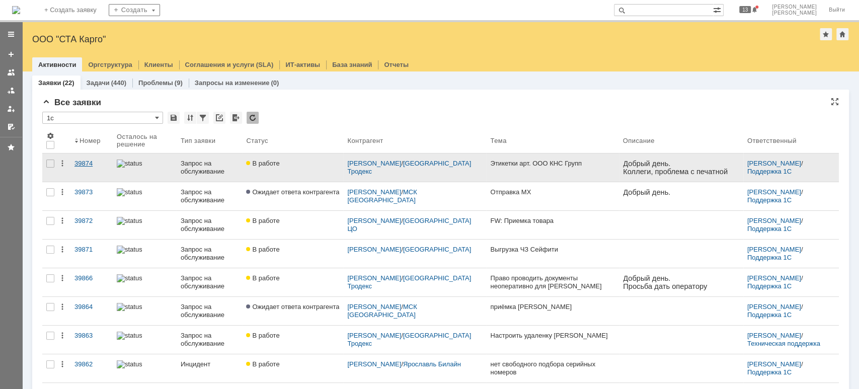
click at [89, 163] on div "39874" at bounding box center [91, 163] width 34 height 8
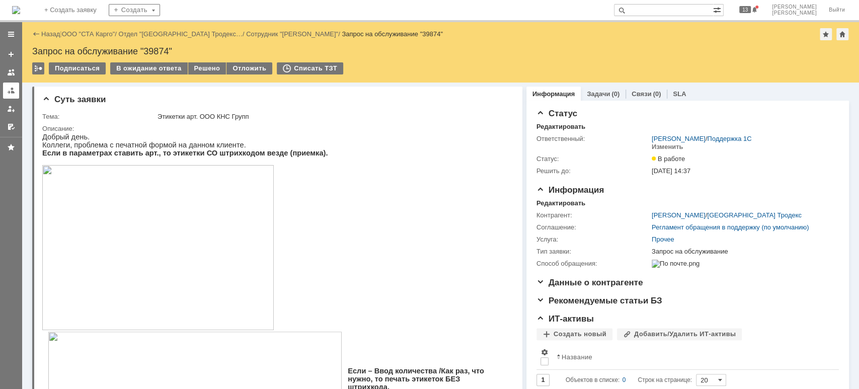
click at [7, 89] on div at bounding box center [11, 91] width 8 height 8
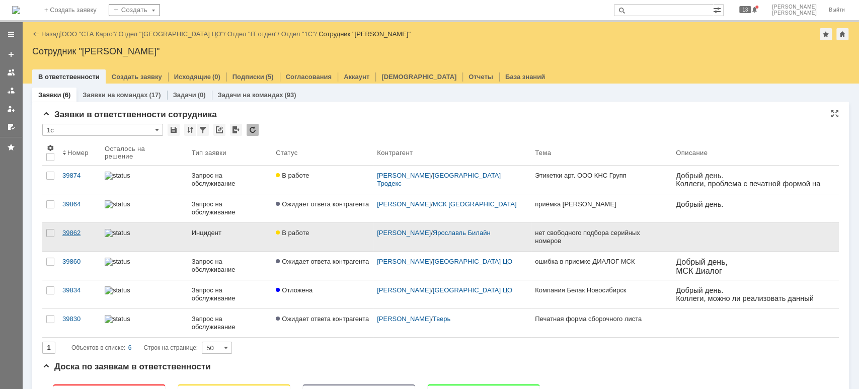
click at [78, 231] on div "39862" at bounding box center [79, 233] width 34 height 8
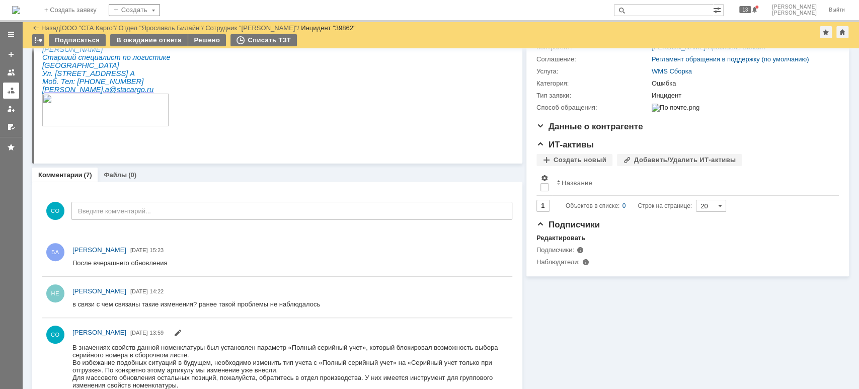
click at [12, 95] on link at bounding box center [11, 90] width 16 height 16
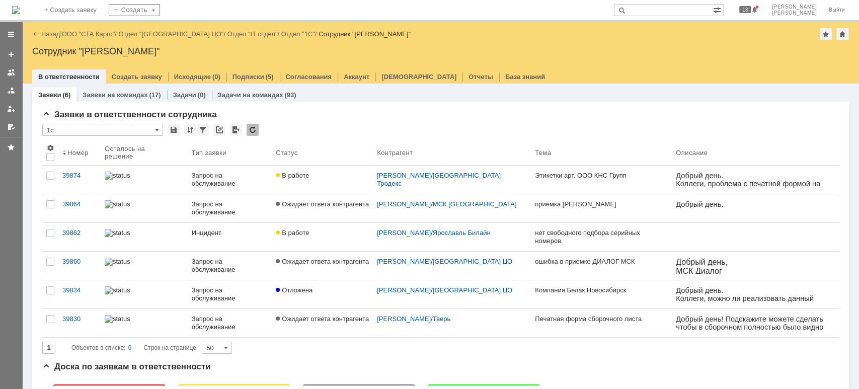
click at [87, 34] on link "ООО "СТА Карго"" at bounding box center [88, 34] width 53 height 8
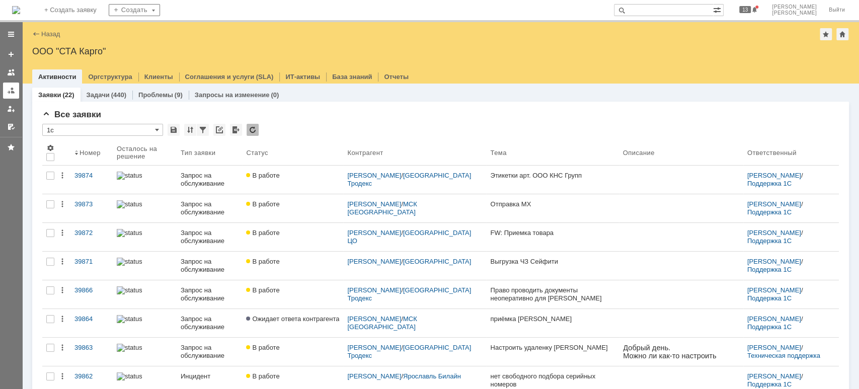
click at [5, 87] on link at bounding box center [11, 90] width 16 height 16
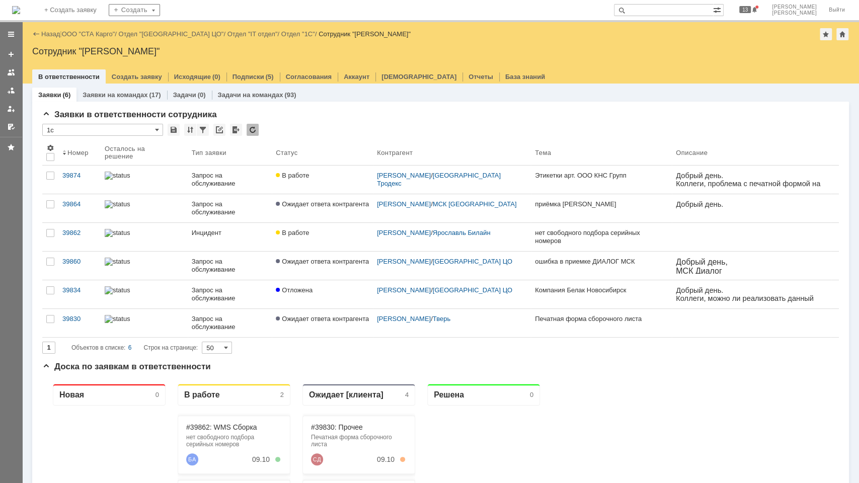
click at [737, 72] on div "В ответственности Создать заявку Исходящие (0) Подписки (5) Согласования Аккаун…" at bounding box center [440, 76] width 816 height 14
click at [795, 138] on div "* 1с Результаты поиска: 1 Объектов в списке: 6 Строк на странице: 50 Номер Оста…" at bounding box center [440, 239] width 796 height 230
click at [749, 65] on div at bounding box center [440, 66] width 816 height 8
